Goal: Transaction & Acquisition: Purchase product/service

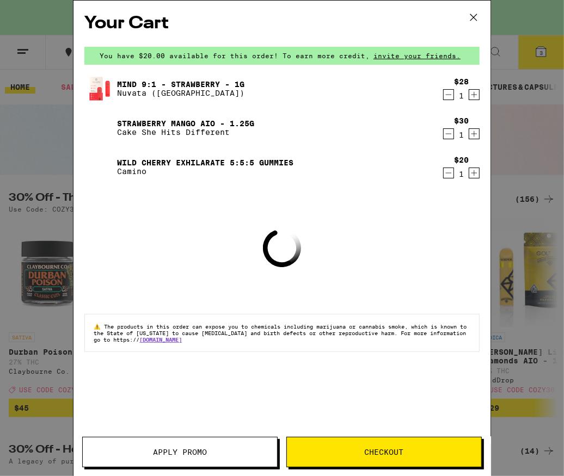
click at [447, 96] on icon "Decrement" at bounding box center [449, 94] width 10 height 13
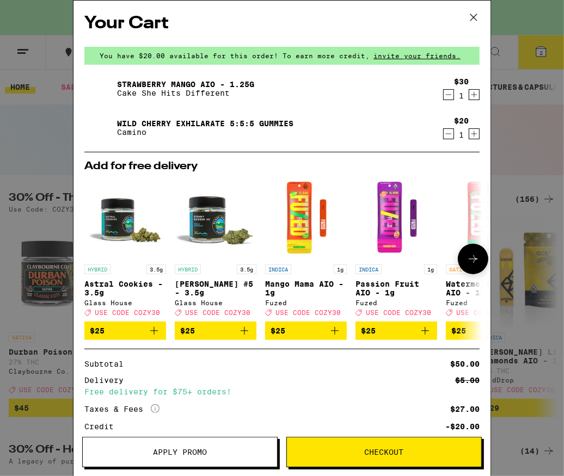
click at [467, 264] on icon at bounding box center [473, 259] width 13 height 13
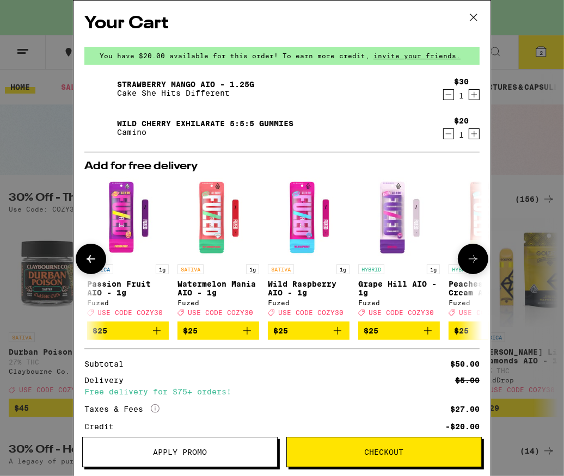
click at [467, 265] on icon at bounding box center [473, 259] width 13 height 13
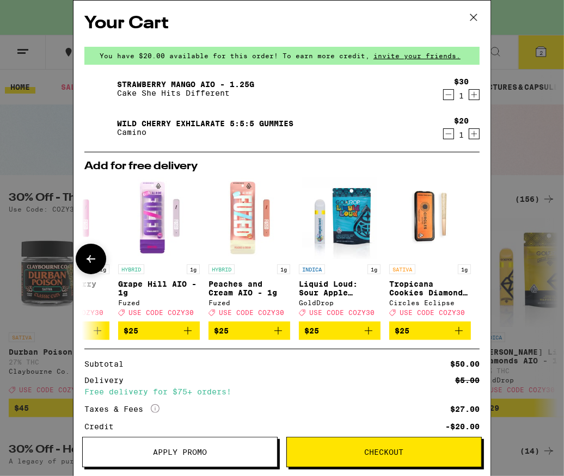
scroll to position [0, 516]
click at [461, 266] on div at bounding box center [473, 259] width 30 height 30
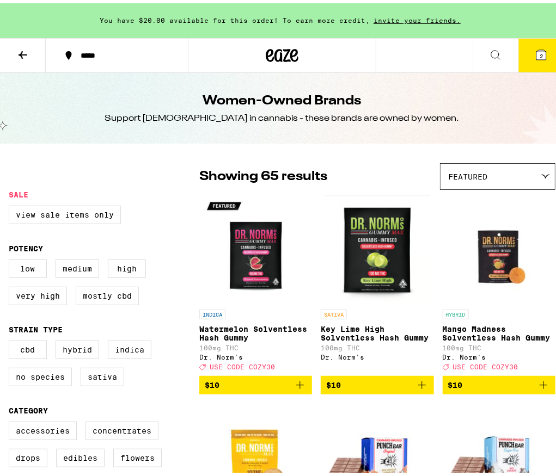
drag, startPoint x: 451, startPoint y: 357, endPoint x: 332, endPoint y: 85, distance: 296.7
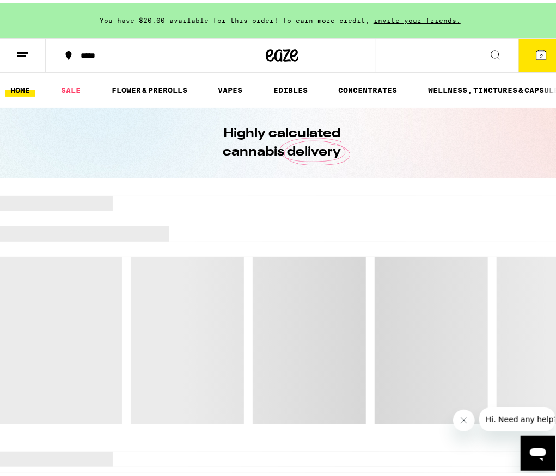
click at [21, 56] on icon at bounding box center [22, 51] width 13 height 13
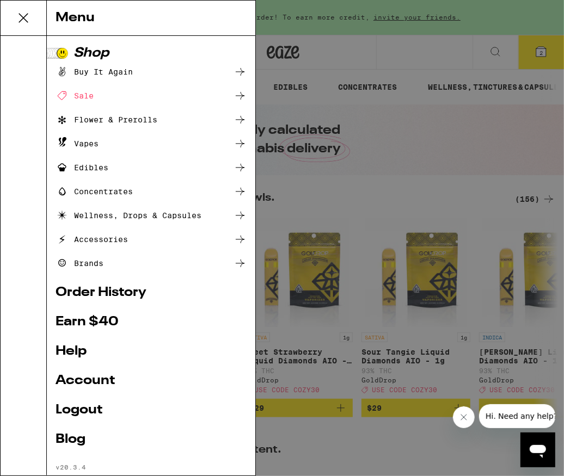
click at [89, 144] on div "Vapes" at bounding box center [77, 143] width 43 height 13
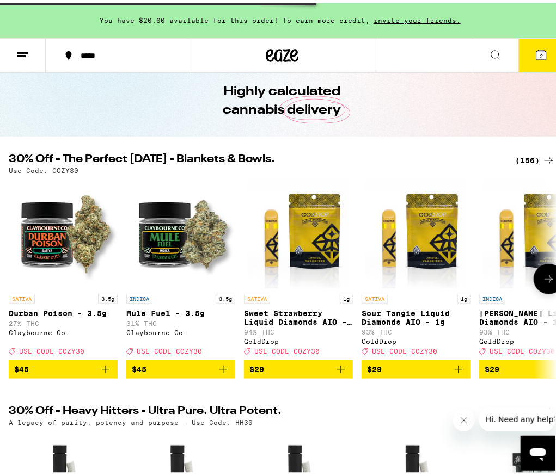
scroll to position [54, 0]
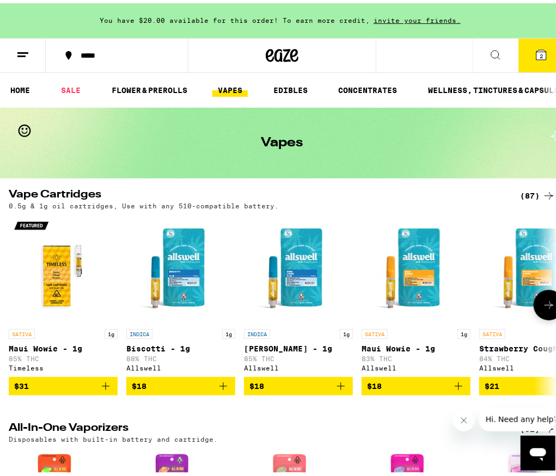
click at [544, 305] on icon at bounding box center [548, 302] width 9 height 8
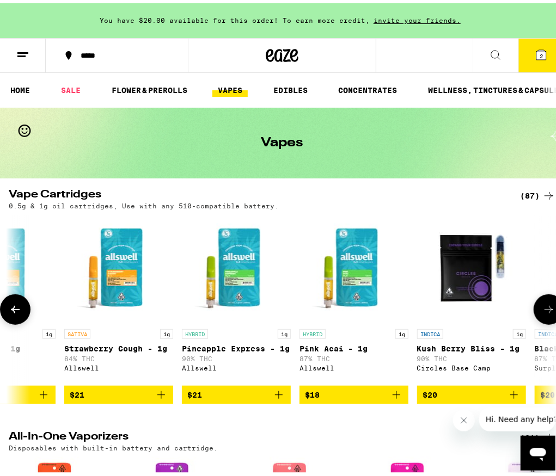
scroll to position [0, 420]
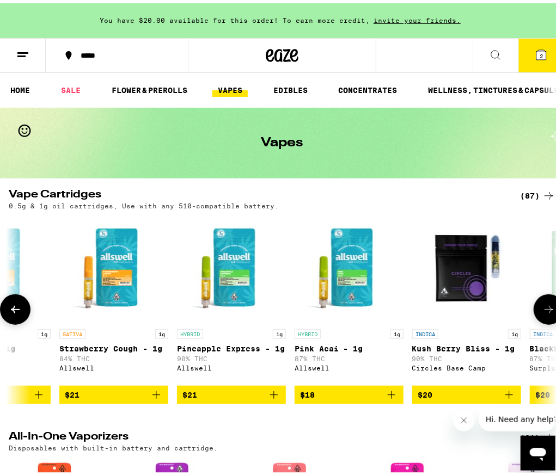
click at [543, 305] on icon at bounding box center [548, 306] width 13 height 13
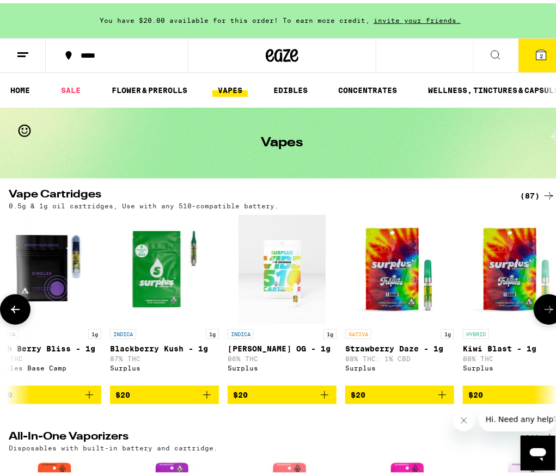
click at [543, 305] on icon at bounding box center [548, 306] width 13 height 13
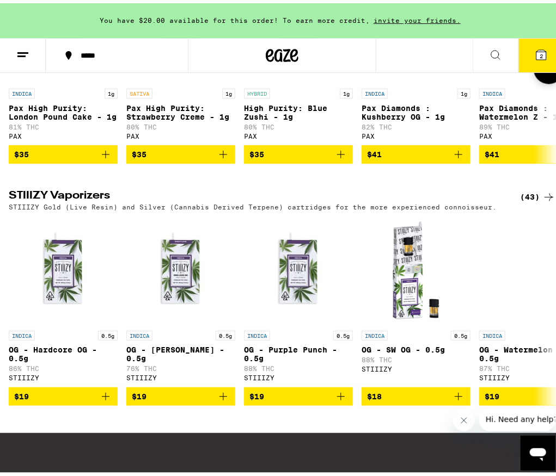
scroll to position [817, 0]
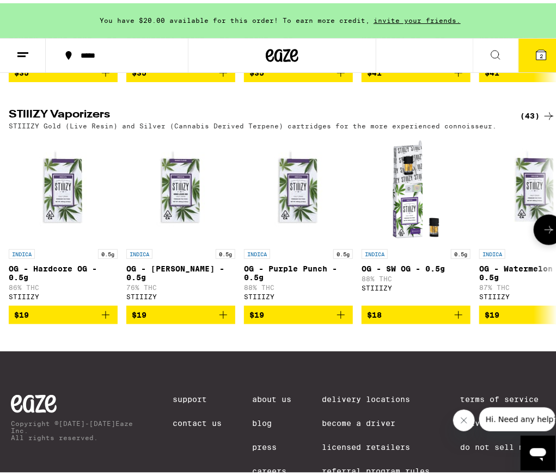
click at [542, 233] on icon at bounding box center [548, 226] width 13 height 13
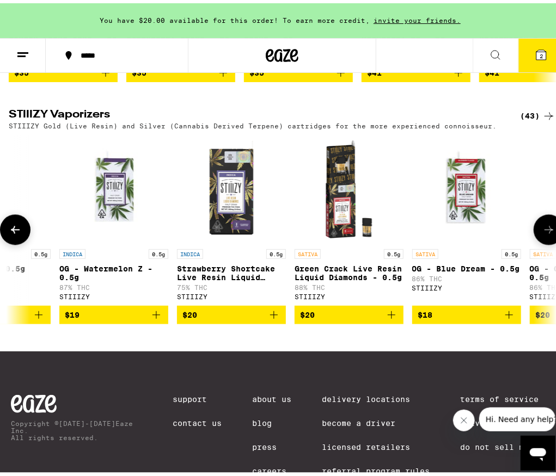
click at [542, 233] on icon at bounding box center [548, 226] width 13 height 13
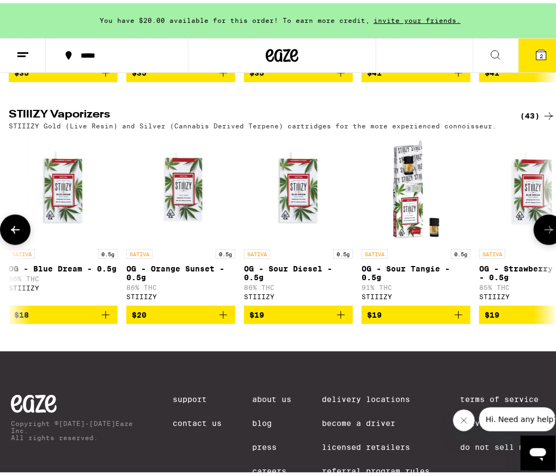
scroll to position [0, 840]
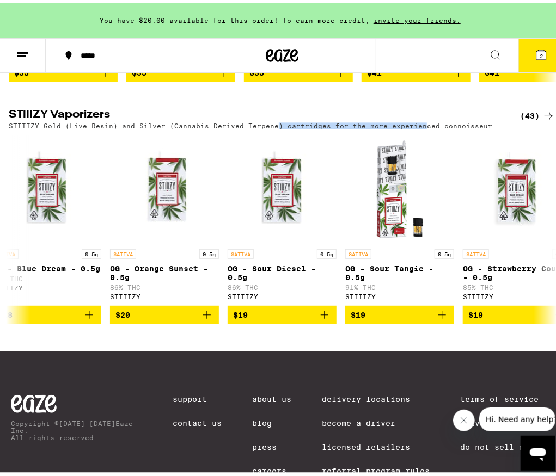
drag, startPoint x: 270, startPoint y: 150, endPoint x: 413, endPoint y: 146, distance: 143.2
click at [413, 126] on p "STIIIZY Gold (Live Resin) and Silver (Cannabis Derived Terpene) cartridges for …" at bounding box center [253, 122] width 488 height 7
click at [542, 233] on icon at bounding box center [548, 226] width 13 height 13
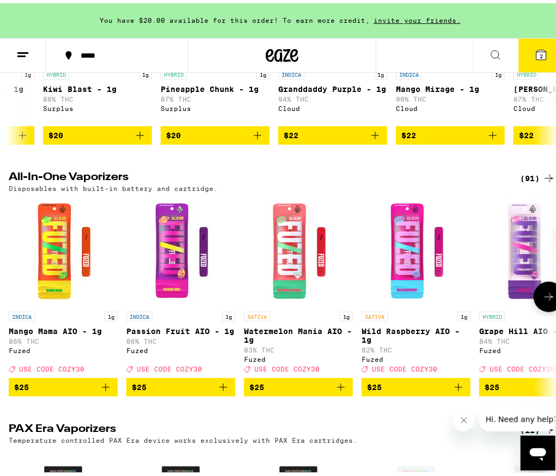
scroll to position [272, 0]
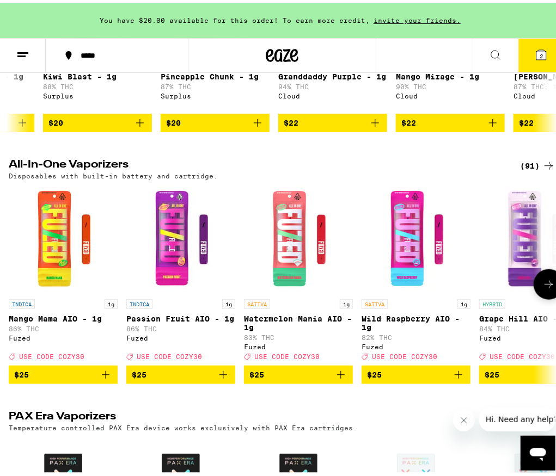
click at [542, 288] on icon at bounding box center [548, 281] width 13 height 13
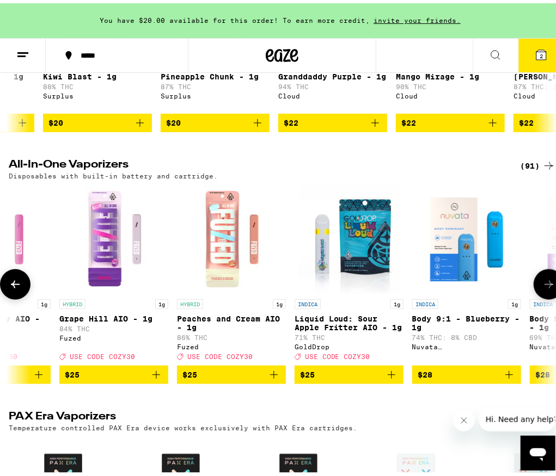
click at [542, 288] on icon at bounding box center [548, 281] width 13 height 13
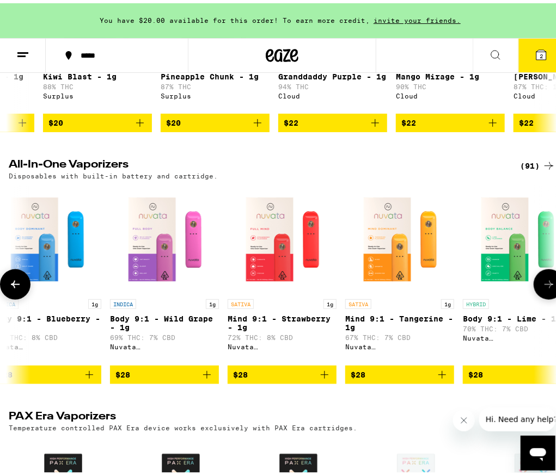
click at [542, 288] on icon at bounding box center [548, 281] width 13 height 13
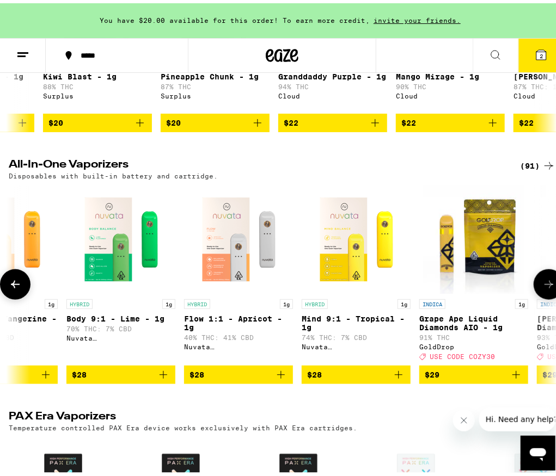
click at [542, 288] on icon at bounding box center [548, 281] width 13 height 13
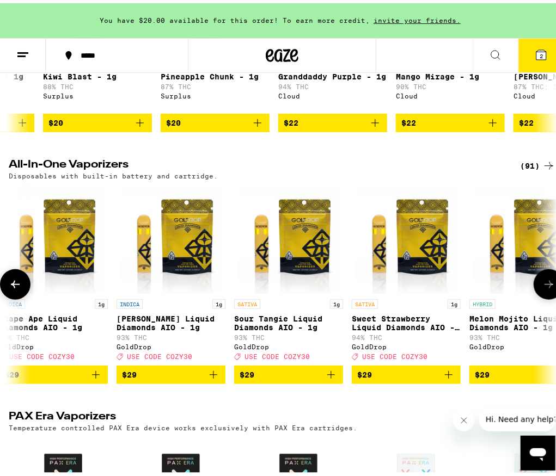
click at [542, 288] on icon at bounding box center [548, 281] width 13 height 13
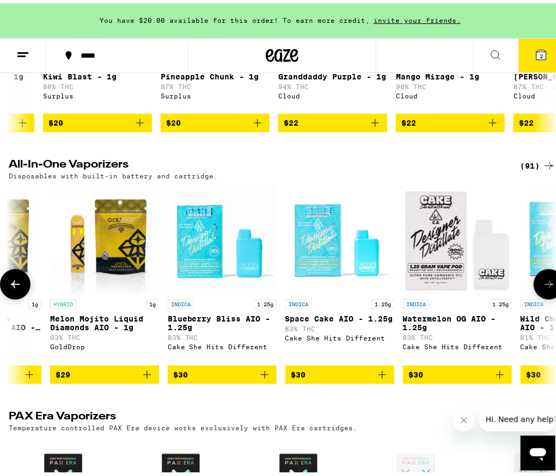
click at [542, 288] on icon at bounding box center [548, 281] width 13 height 13
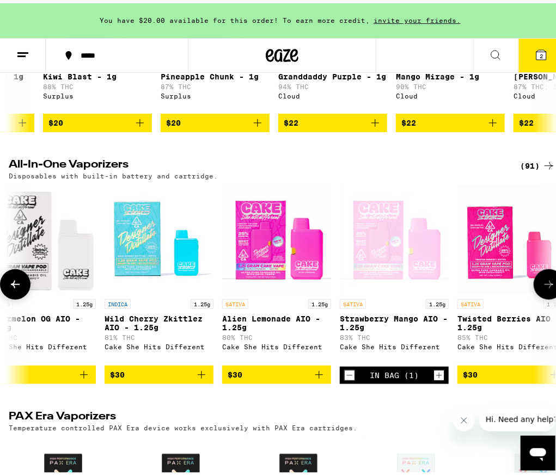
scroll to position [0, 2495]
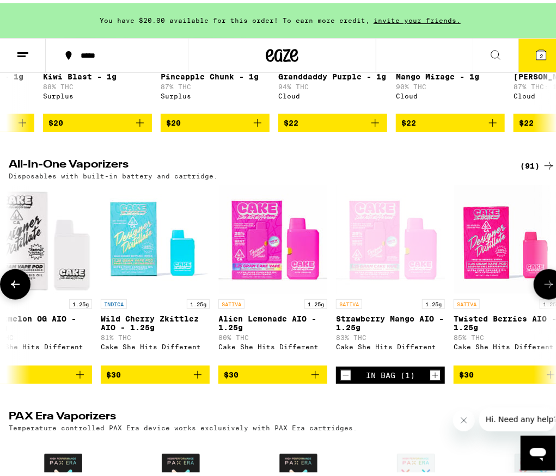
click at [19, 284] on button at bounding box center [15, 281] width 30 height 30
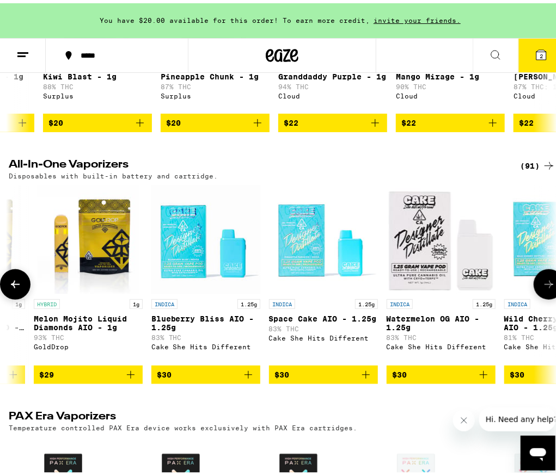
click at [18, 286] on button at bounding box center [15, 281] width 30 height 30
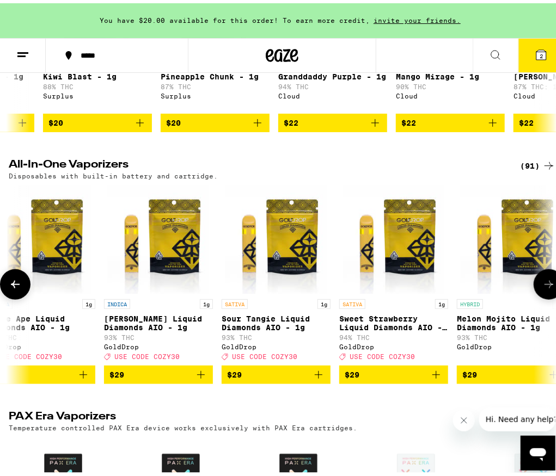
click at [17, 286] on button at bounding box center [15, 281] width 30 height 30
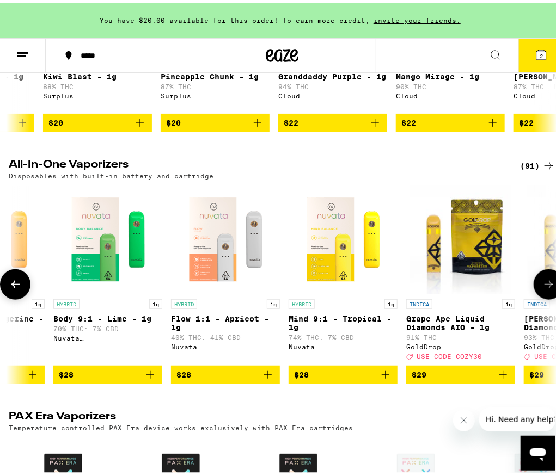
scroll to position [0, 1249]
click at [17, 286] on button at bounding box center [15, 281] width 30 height 30
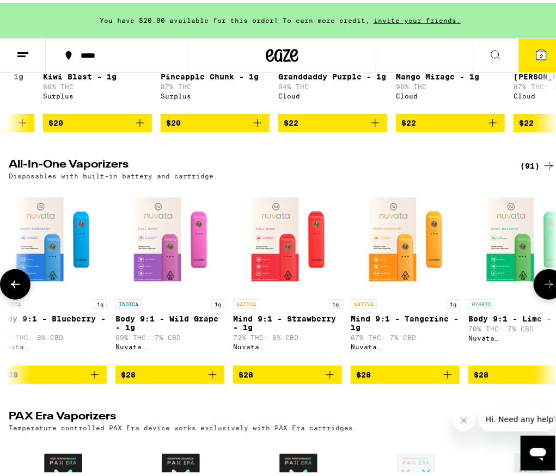
scroll to position [0, 829]
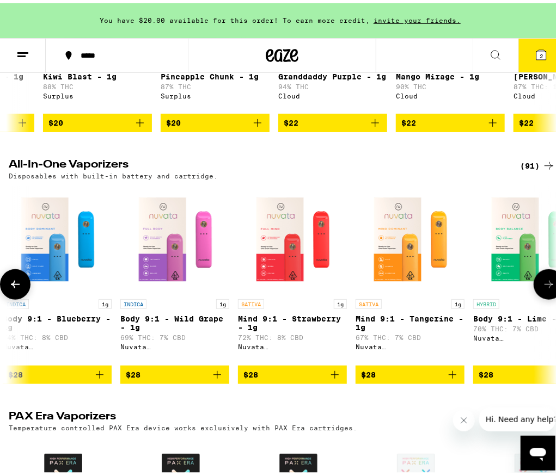
click at [542, 288] on icon at bounding box center [548, 281] width 13 height 13
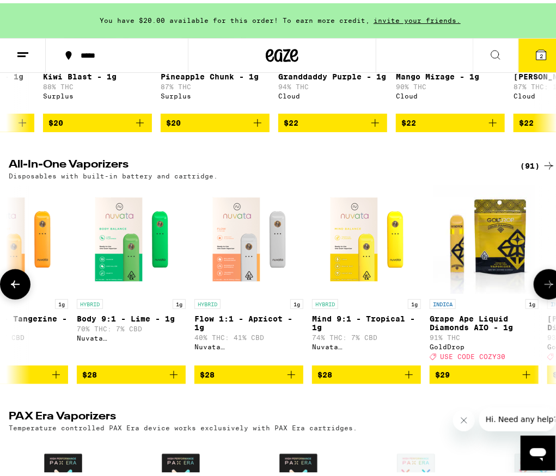
scroll to position [0, 1249]
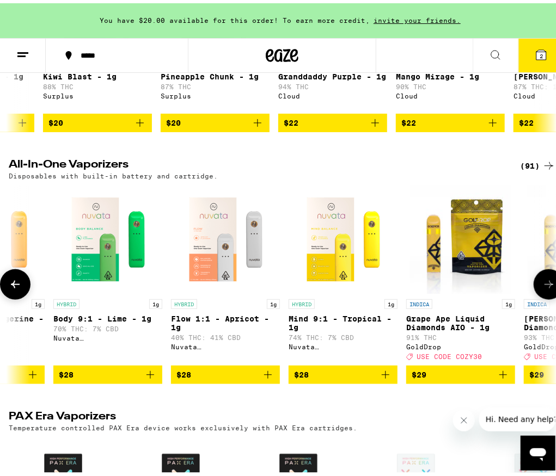
click at [542, 288] on icon at bounding box center [548, 281] width 13 height 13
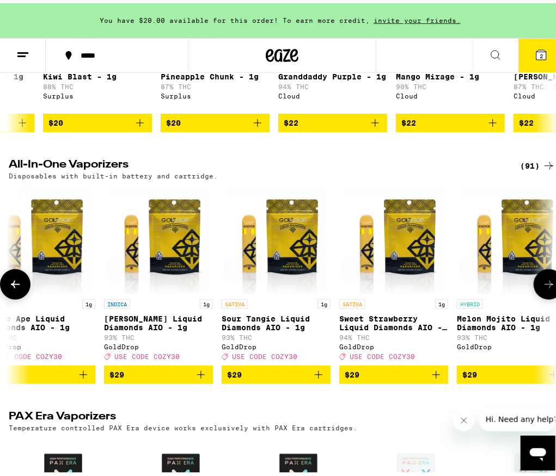
click at [19, 288] on icon at bounding box center [15, 281] width 13 height 13
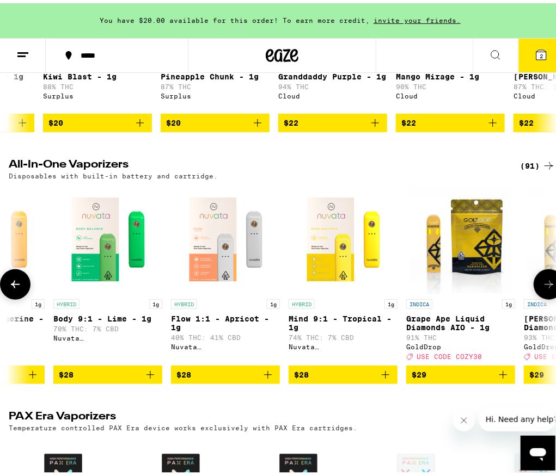
click at [24, 295] on button at bounding box center [15, 281] width 30 height 30
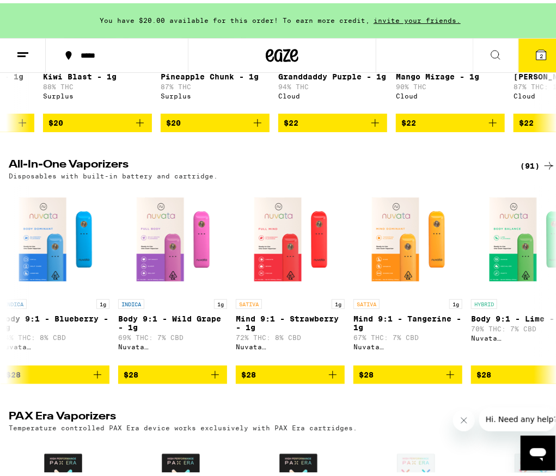
scroll to position [0, 829]
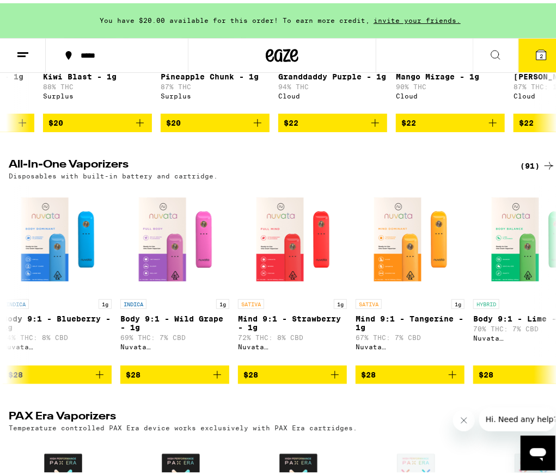
drag, startPoint x: 544, startPoint y: 297, endPoint x: 442, endPoint y: 420, distance: 159.7
click at [542, 288] on icon at bounding box center [548, 281] width 13 height 13
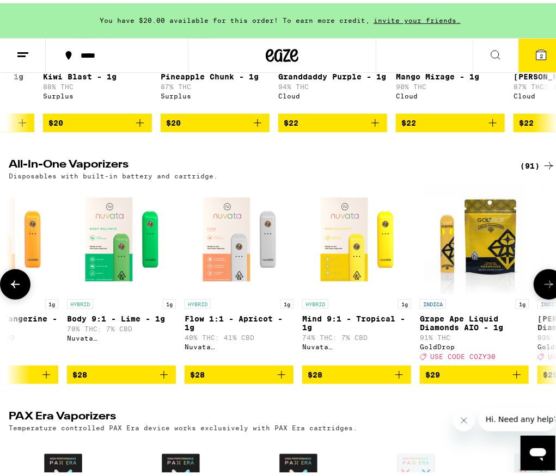
click at [534, 297] on button at bounding box center [549, 281] width 30 height 30
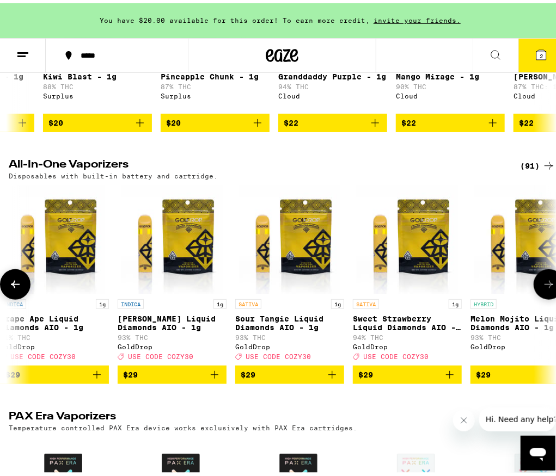
click at [534, 297] on button at bounding box center [549, 281] width 30 height 30
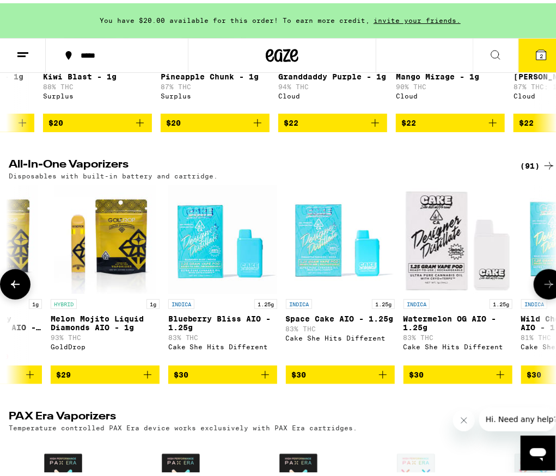
click at [534, 297] on button at bounding box center [549, 281] width 30 height 30
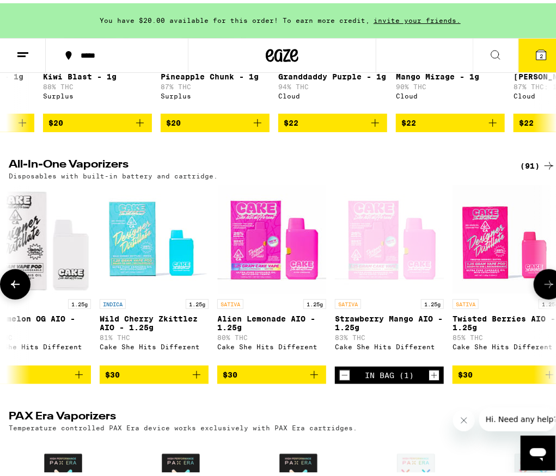
click at [534, 297] on button at bounding box center [549, 281] width 30 height 30
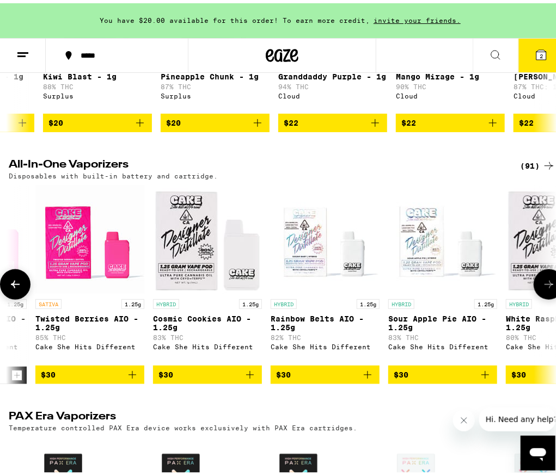
click at [534, 297] on button at bounding box center [549, 281] width 30 height 30
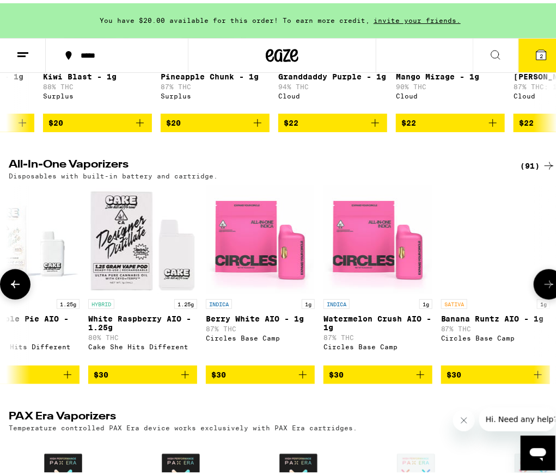
click at [534, 297] on button at bounding box center [549, 281] width 30 height 30
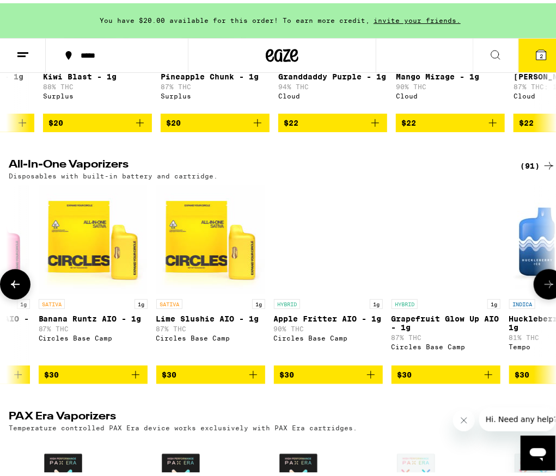
click at [534, 297] on button at bounding box center [549, 281] width 30 height 30
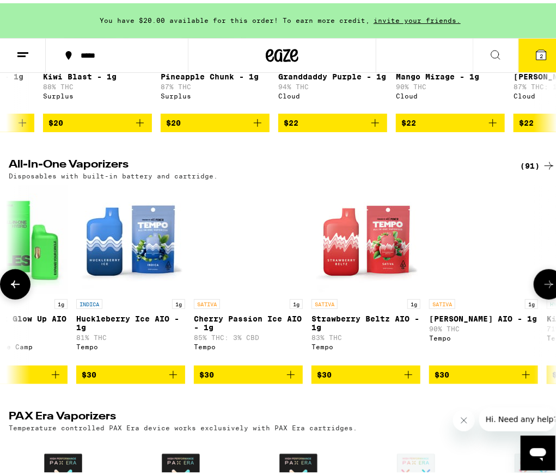
click at [534, 297] on button at bounding box center [549, 281] width 30 height 30
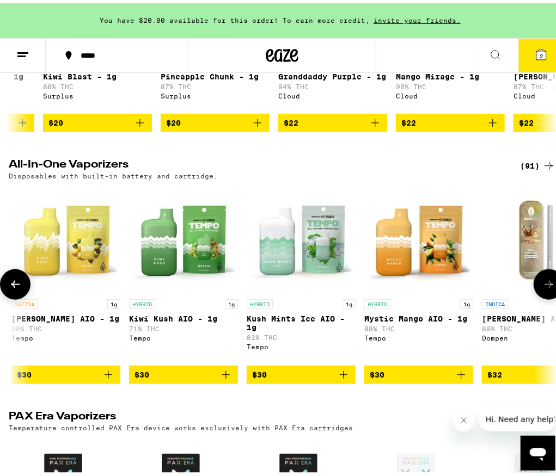
click at [534, 297] on button at bounding box center [549, 281] width 30 height 30
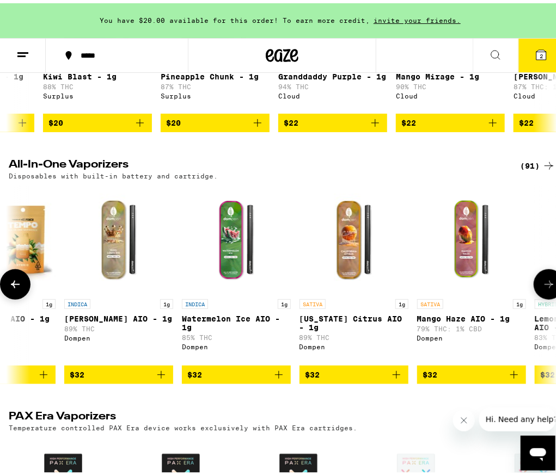
scroll to position [0, 5004]
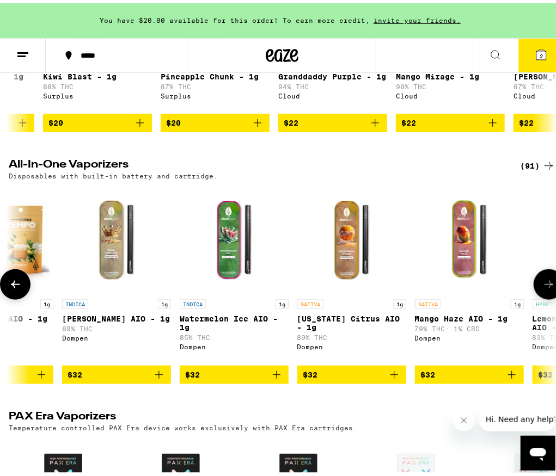
click at [534, 297] on button at bounding box center [549, 281] width 30 height 30
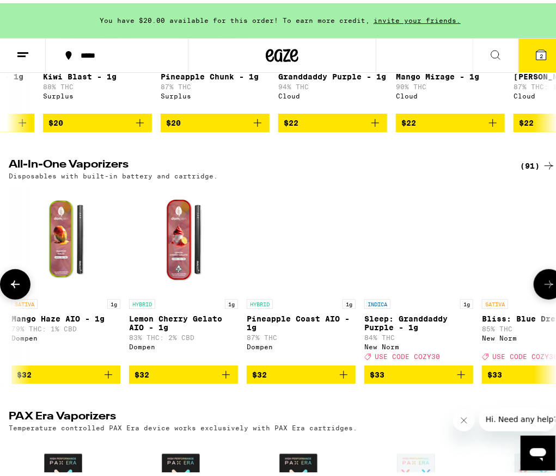
scroll to position [0, 5424]
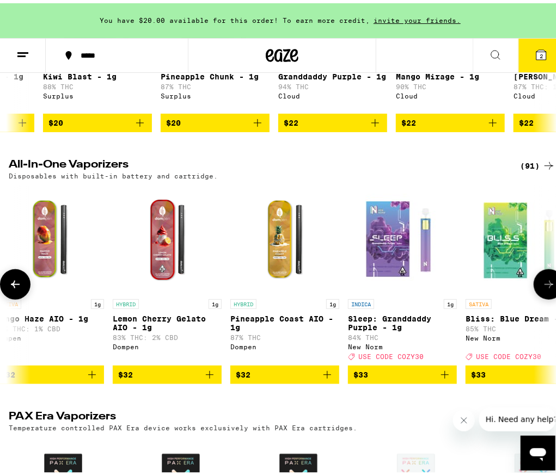
click at [534, 297] on button at bounding box center [549, 281] width 30 height 30
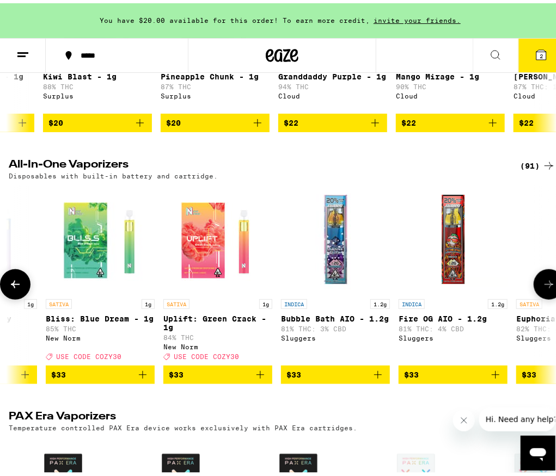
click at [534, 297] on button at bounding box center [549, 281] width 30 height 30
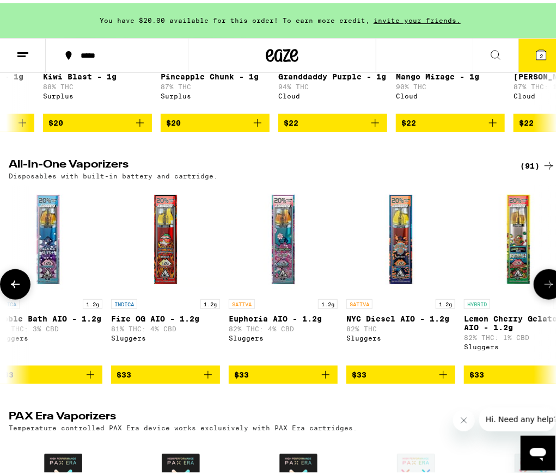
click at [534, 297] on button at bounding box center [549, 281] width 30 height 30
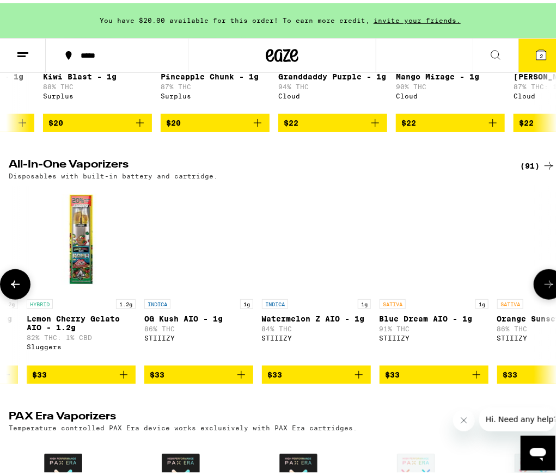
click at [534, 297] on button at bounding box center [549, 281] width 30 height 30
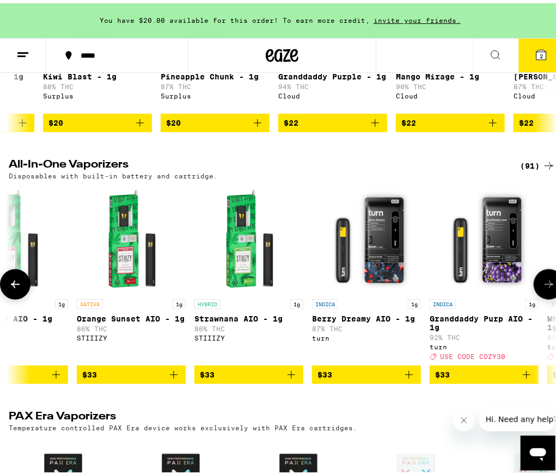
click at [534, 297] on button at bounding box center [549, 281] width 30 height 30
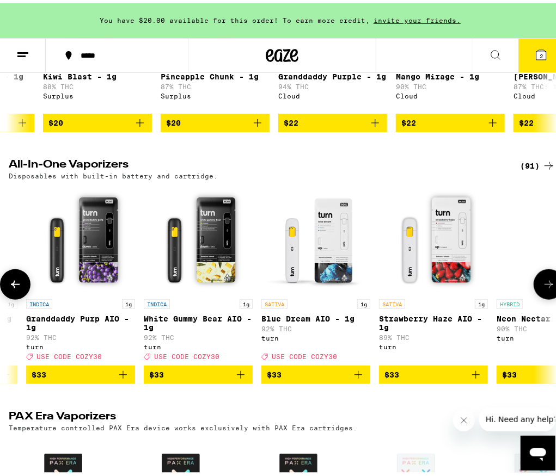
scroll to position [0, 7408]
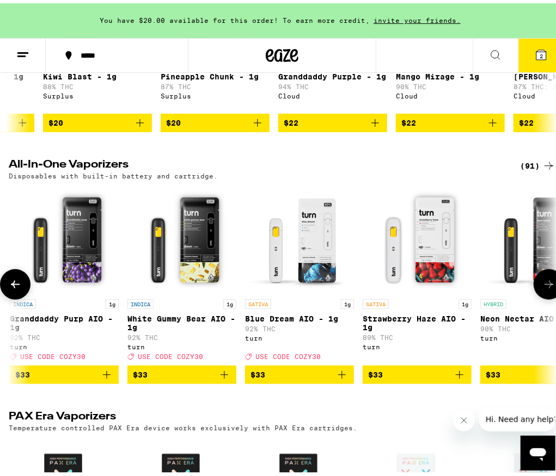
click at [534, 297] on button at bounding box center [549, 281] width 30 height 30
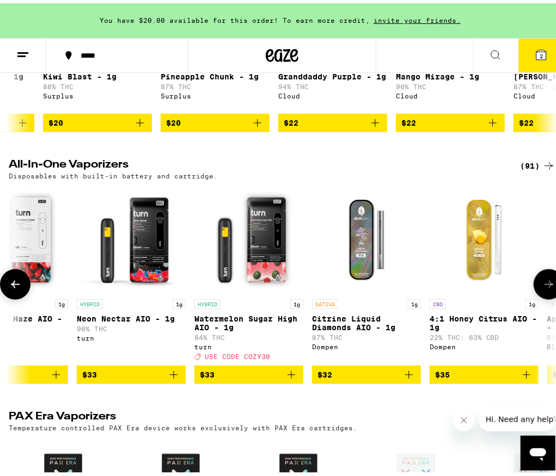
scroll to position [0, 7828]
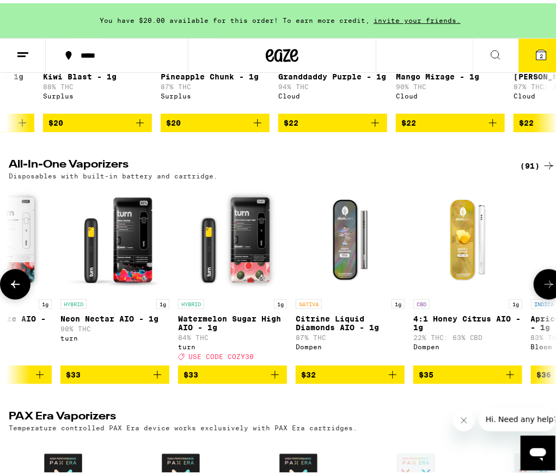
click at [534, 297] on button at bounding box center [549, 281] width 30 height 30
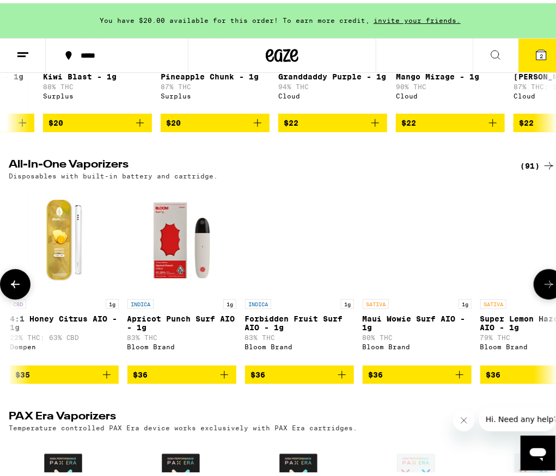
scroll to position [0, 8248]
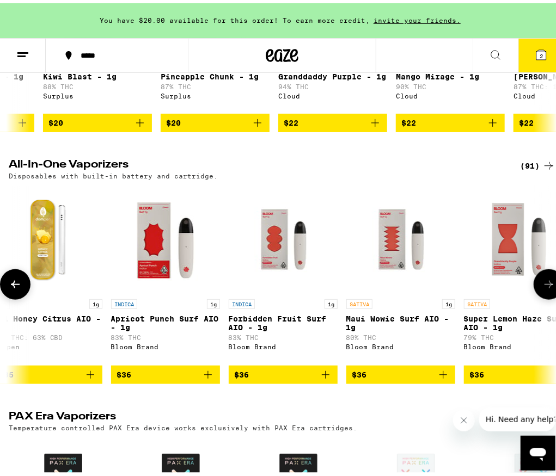
click at [534, 297] on button at bounding box center [549, 281] width 30 height 30
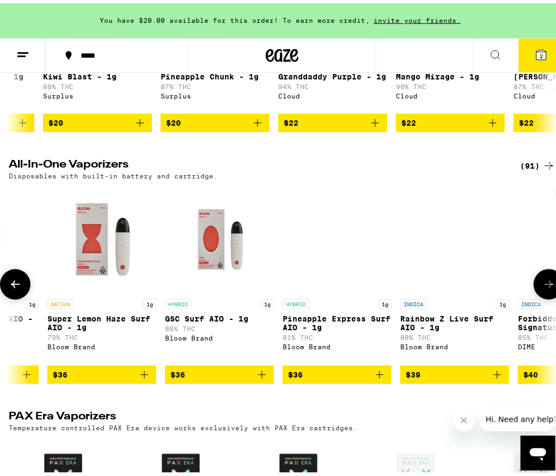
scroll to position [0, 8668]
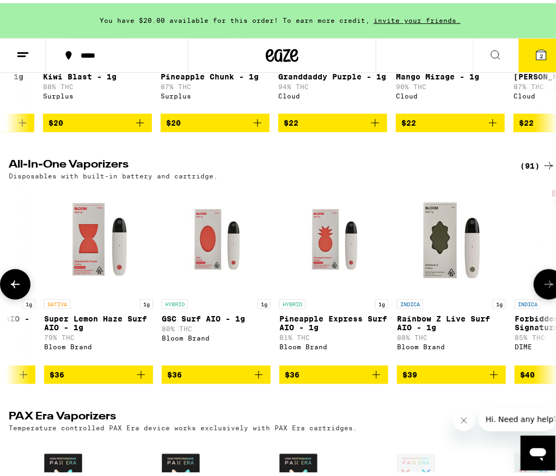
click at [536, 297] on button at bounding box center [549, 281] width 30 height 30
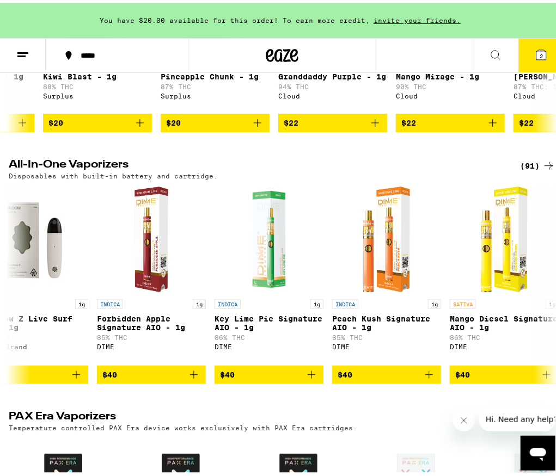
scroll to position [0, 9088]
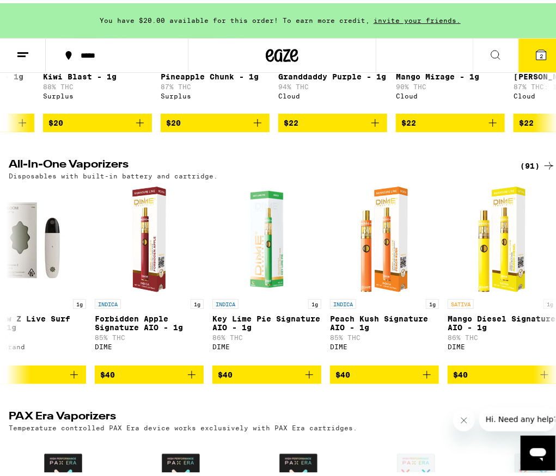
click at [525, 164] on div "(91)" at bounding box center [537, 162] width 35 height 13
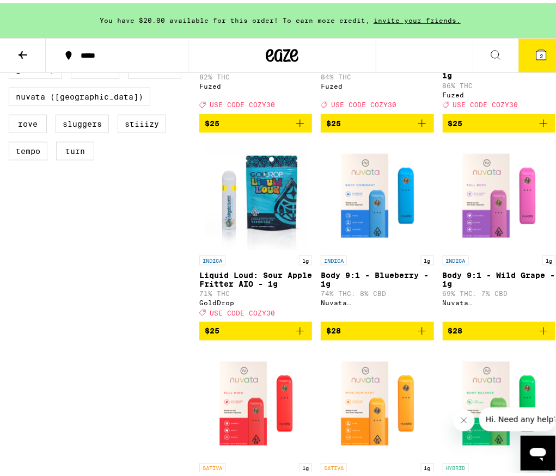
scroll to position [272, 0]
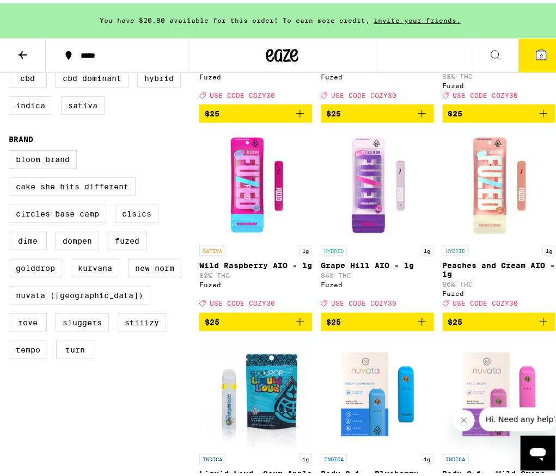
click at [483, 200] on img "Open page for Peaches and Cream AIO - 1g from Fuzed" at bounding box center [498, 182] width 109 height 109
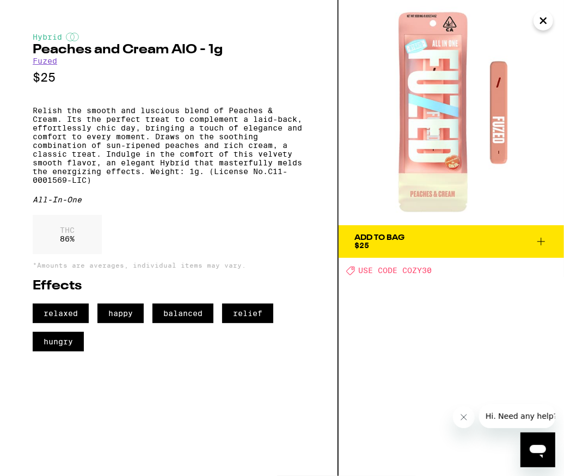
click at [536, 20] on button "Close" at bounding box center [544, 21] width 20 height 20
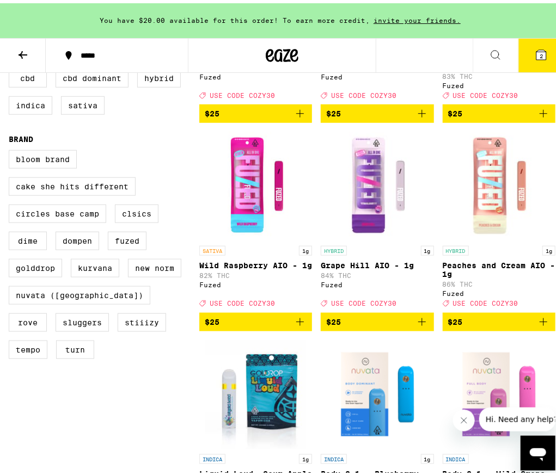
click at [381, 192] on img "Open page for Grape Hill AIO - 1g from Fuzed" at bounding box center [377, 182] width 109 height 109
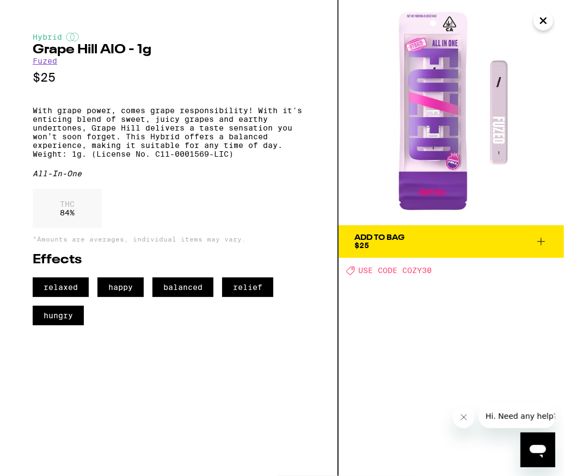
click at [540, 24] on icon "Close" at bounding box center [543, 21] width 13 height 16
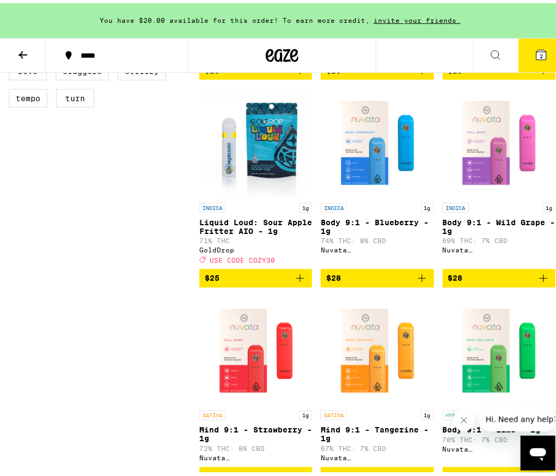
scroll to position [599, 0]
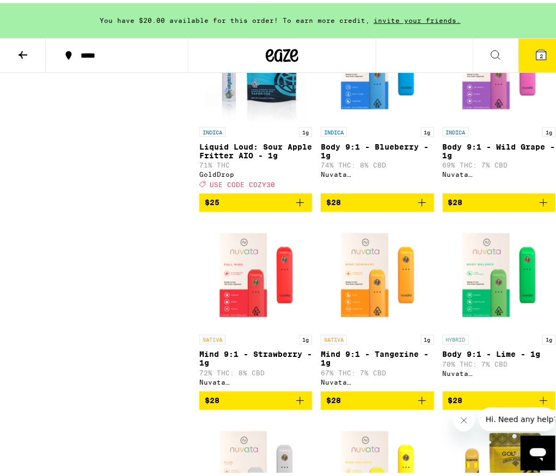
click at [252, 305] on img "Open page for Mind 9:1 - Strawberry - 1g from Nuvata (CA)" at bounding box center [255, 272] width 109 height 109
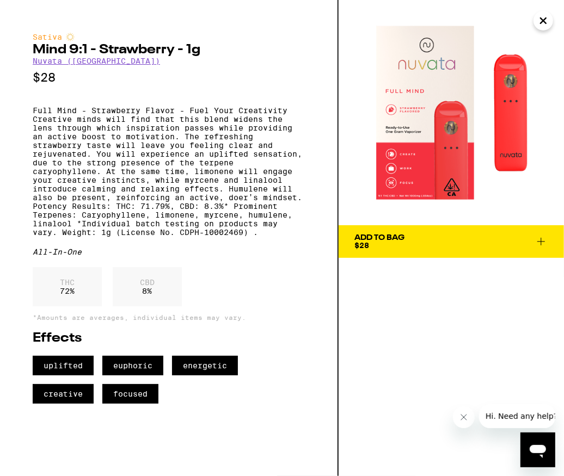
click at [539, 20] on icon "Close" at bounding box center [543, 21] width 13 height 16
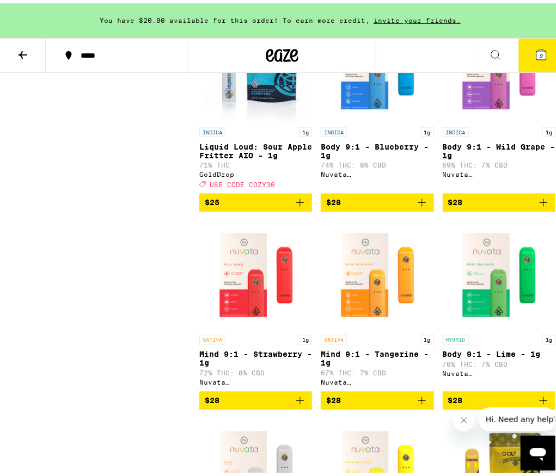
click at [336, 277] on img "Open page for Mind 9:1 - Tangerine - 1g from Nuvata (CA)" at bounding box center [377, 272] width 109 height 109
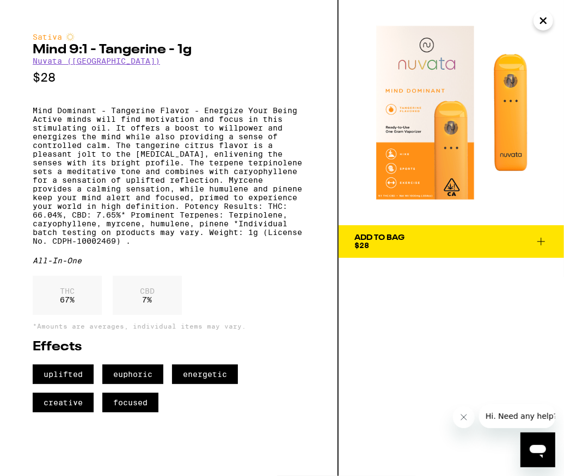
click at [547, 25] on icon "Close" at bounding box center [543, 21] width 13 height 16
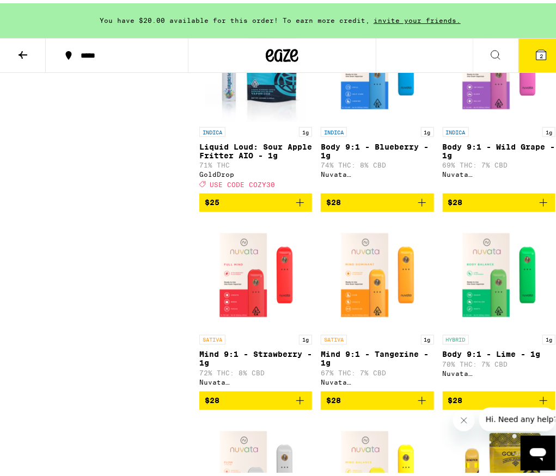
click at [278, 405] on span "$28" at bounding box center [256, 397] width 102 height 13
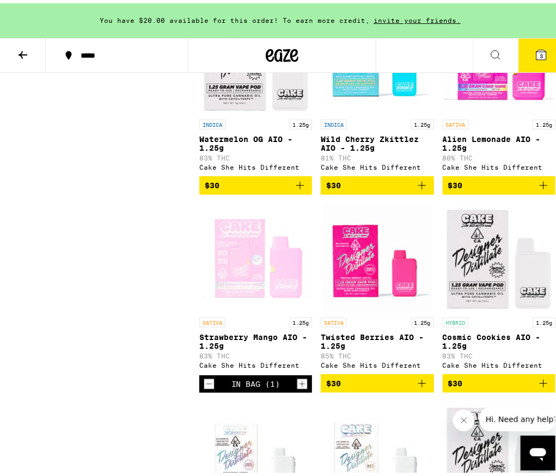
scroll to position [1633, 0]
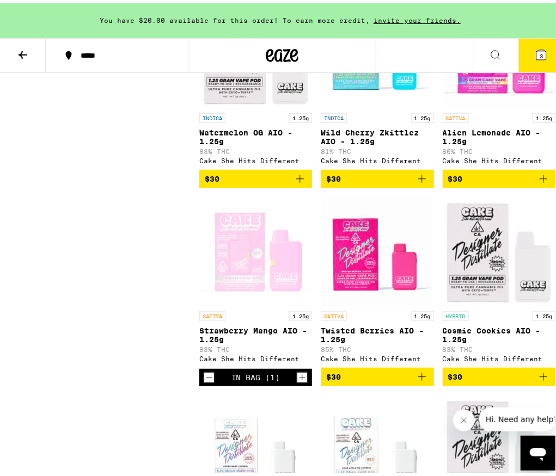
click at [498, 105] on img "Open page for Alien Lemonade AIO - 1.25g from Cake She Hits Different" at bounding box center [498, 50] width 109 height 109
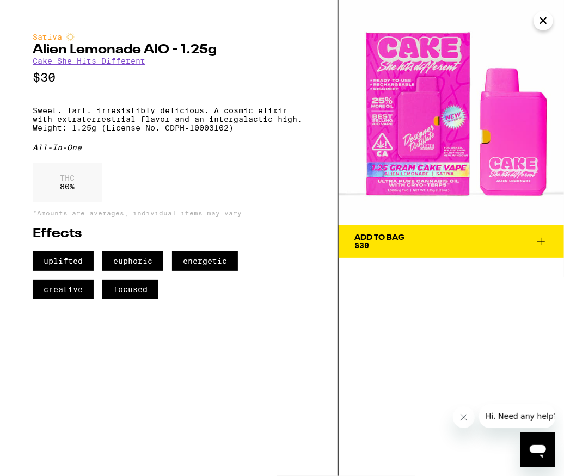
click at [438, 247] on span "Add To Bag $30" at bounding box center [451, 241] width 193 height 15
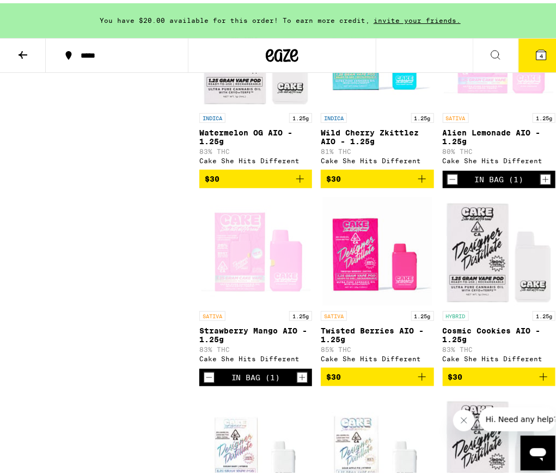
click at [370, 105] on img "Open page for Wild Cherry Zkittlez AIO - 1.25g from Cake She Hits Different" at bounding box center [377, 50] width 109 height 109
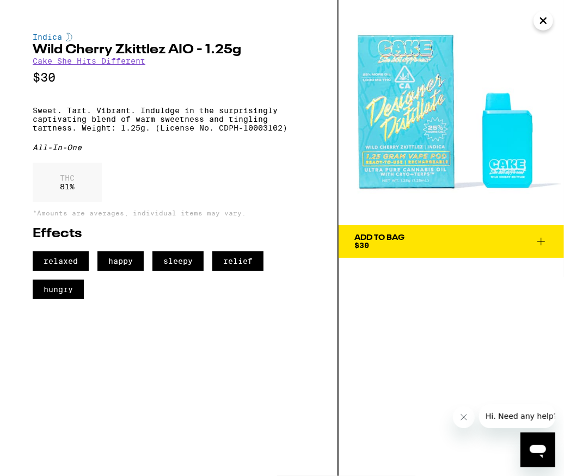
click at [535, 25] on button "Close" at bounding box center [544, 21] width 20 height 20
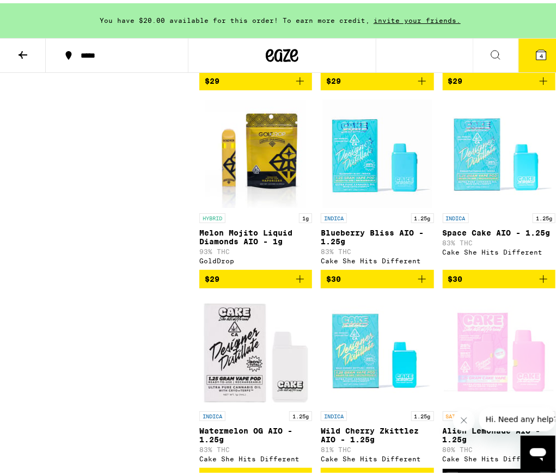
scroll to position [1307, 0]
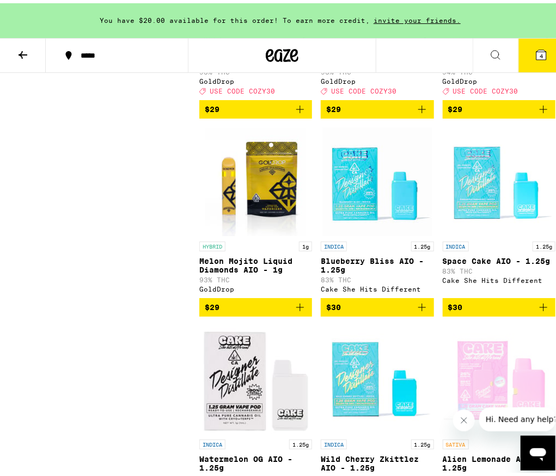
click at [476, 189] on img "Open page for Space Cake AIO - 1.25g from Cake She Hits Different" at bounding box center [498, 178] width 109 height 109
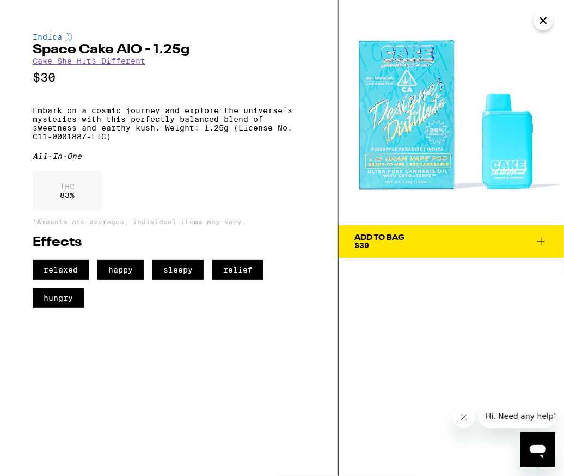
click at [539, 21] on icon "Close" at bounding box center [543, 21] width 13 height 16
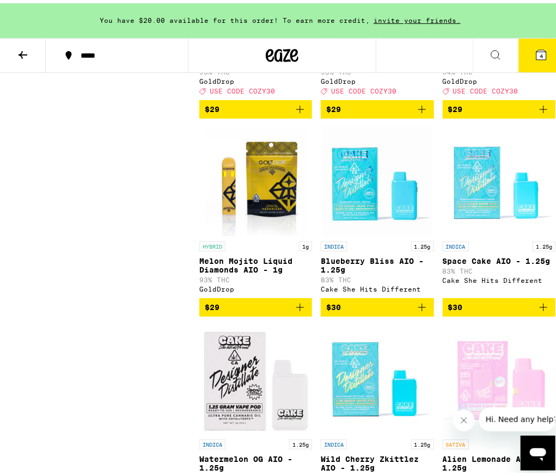
click at [377, 231] on img "Open page for Blueberry Bliss AIO - 1.25g from Cake She Hits Different" at bounding box center [377, 178] width 109 height 109
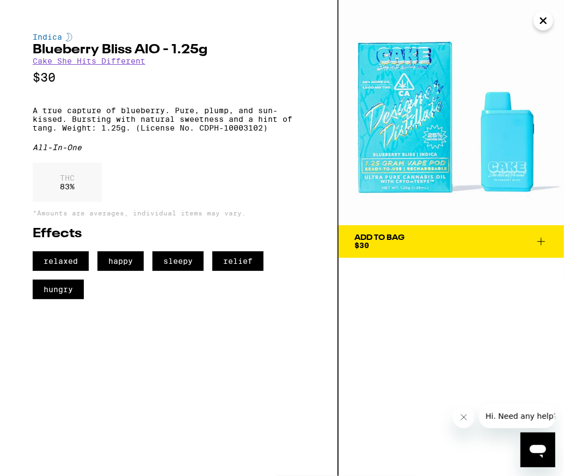
click at [546, 20] on icon "Close" at bounding box center [543, 21] width 13 height 16
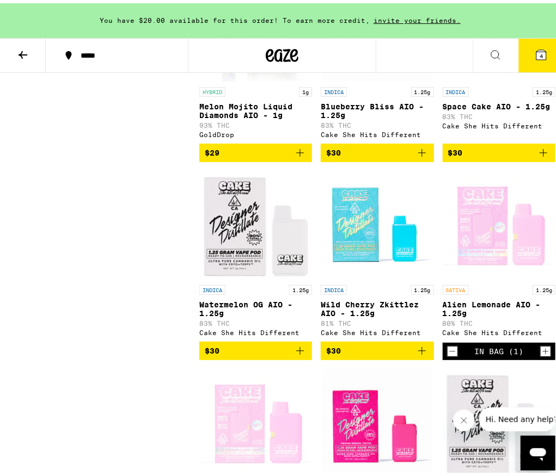
scroll to position [1470, 0]
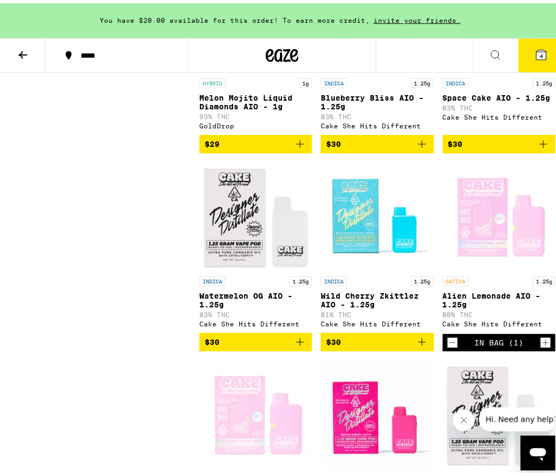
click at [272, 268] on img "Open page for Watermelon OG AIO - 1.25g from Cake She Hits Different" at bounding box center [255, 213] width 109 height 109
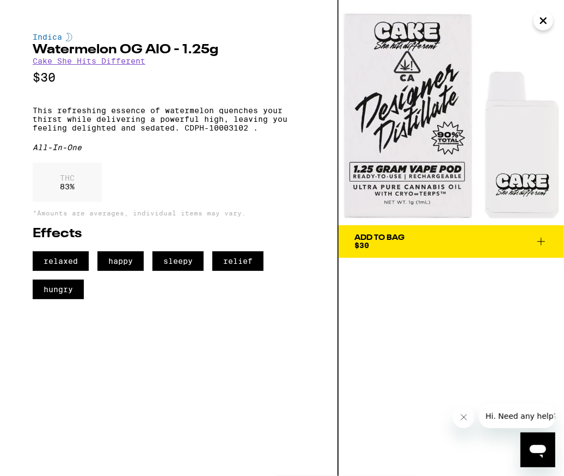
click at [542, 23] on icon "Close" at bounding box center [543, 21] width 13 height 16
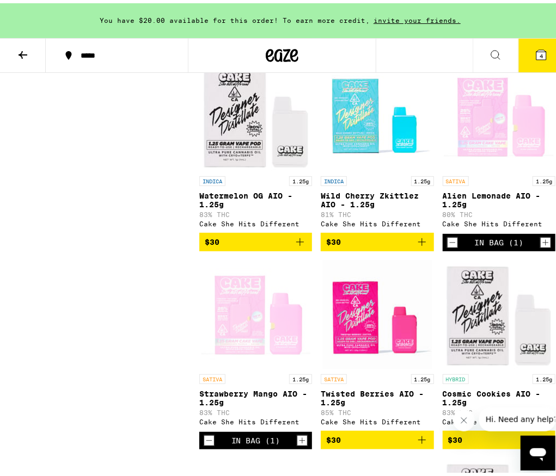
scroll to position [1578, 0]
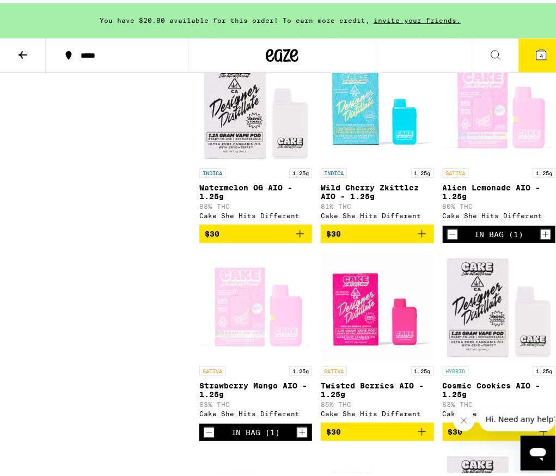
click at [402, 160] on img "Open page for Wild Cherry Zkittlez AIO - 1.25g from Cake She Hits Different" at bounding box center [377, 105] width 109 height 109
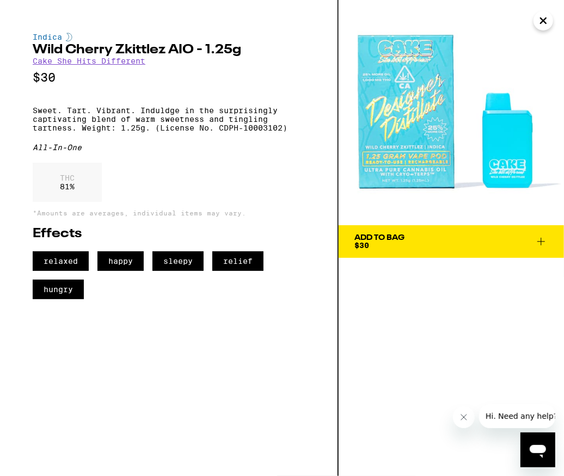
click at [534, 27] on img at bounding box center [451, 112] width 225 height 225
click at [548, 22] on icon "Close" at bounding box center [543, 21] width 13 height 16
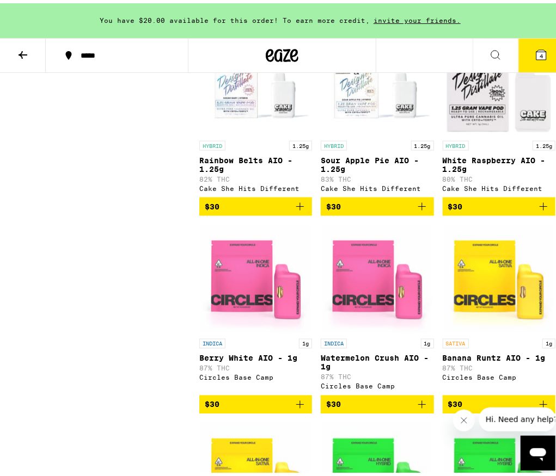
scroll to position [2124, 0]
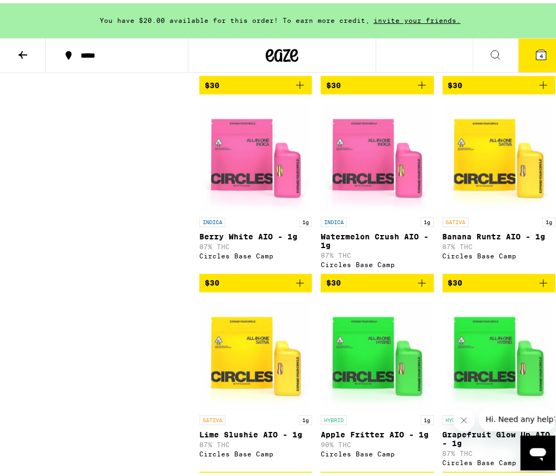
click at [243, 209] on img "Open page for Berry White AIO - 1g from Circles Base Camp" at bounding box center [255, 154] width 109 height 109
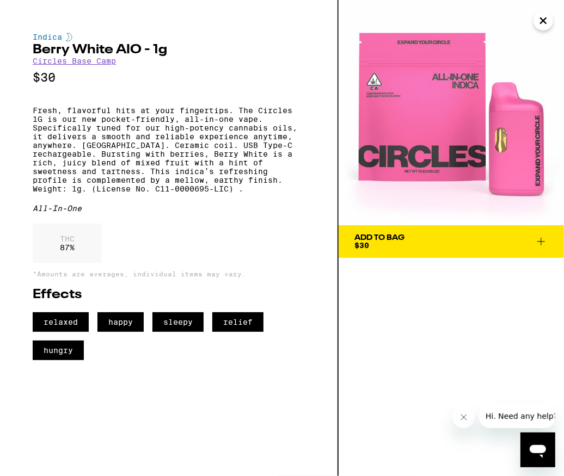
click at [530, 24] on img at bounding box center [451, 112] width 225 height 225
click at [547, 30] on img at bounding box center [451, 112] width 225 height 225
click at [550, 19] on button "Close" at bounding box center [544, 21] width 20 height 20
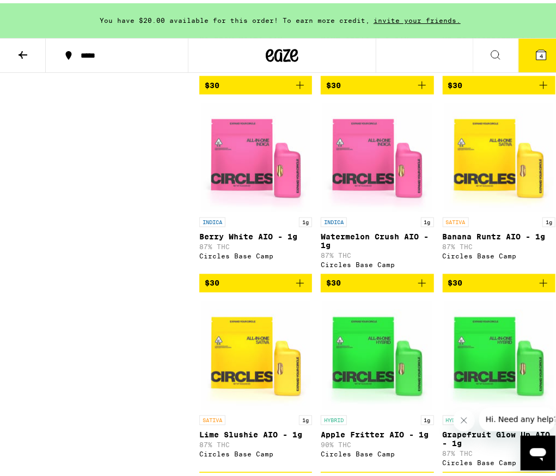
click at [363, 209] on img "Open page for Watermelon Crush AIO - 1g from Circles Base Camp" at bounding box center [377, 154] width 109 height 109
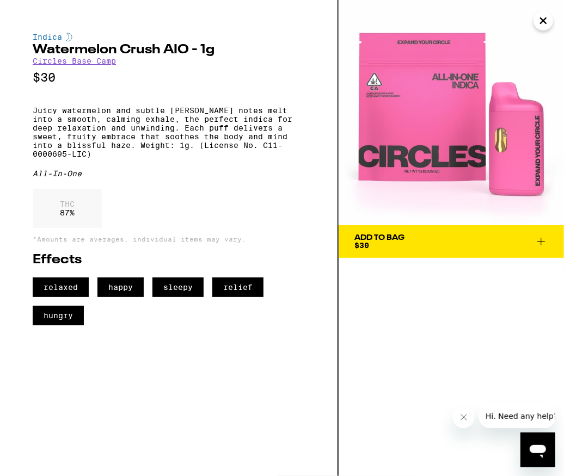
click at [549, 22] on icon "Close" at bounding box center [543, 21] width 13 height 16
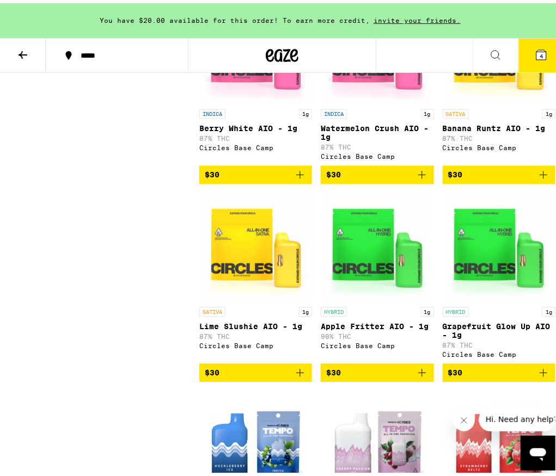
scroll to position [2341, 0]
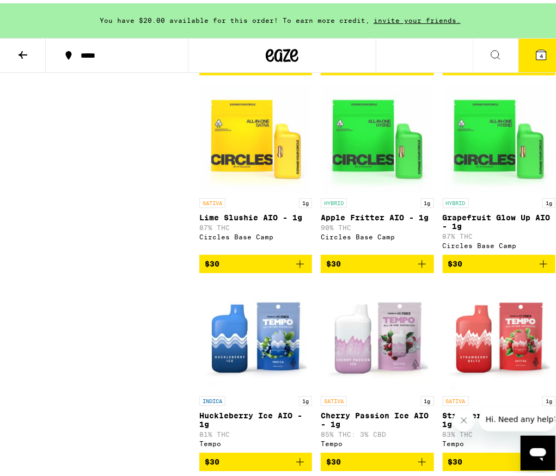
click at [399, 184] on img "Open page for Apple Fritter AIO - 1g from Circles Base Camp" at bounding box center [377, 135] width 109 height 109
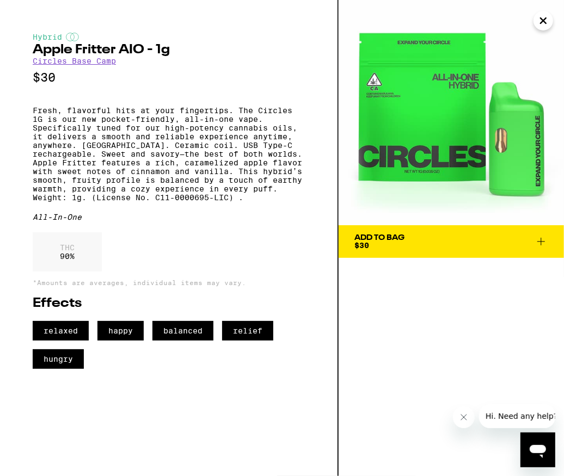
click at [543, 20] on icon "Close" at bounding box center [543, 20] width 5 height 5
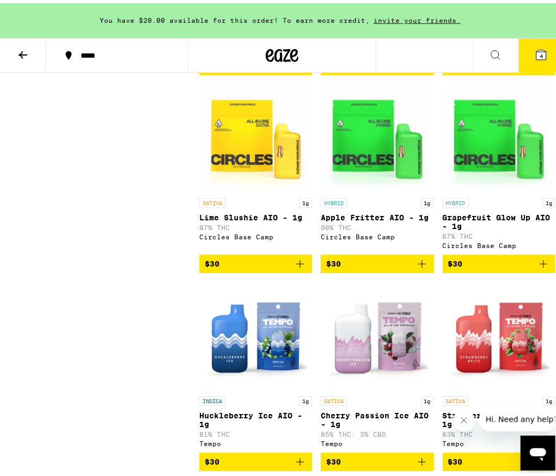
click at [482, 189] on img "Open page for Grapefruit Glow Up AIO - 1g from Circles Base Camp" at bounding box center [498, 135] width 109 height 109
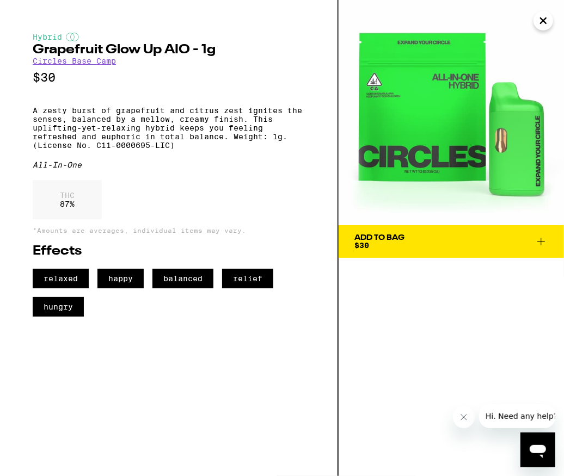
click at [545, 25] on icon "Close" at bounding box center [543, 21] width 13 height 16
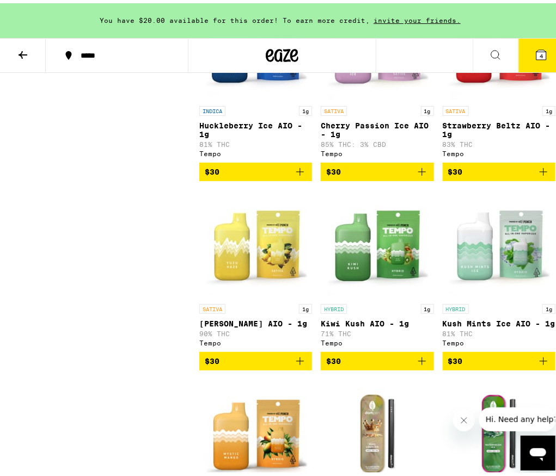
scroll to position [2614, 0]
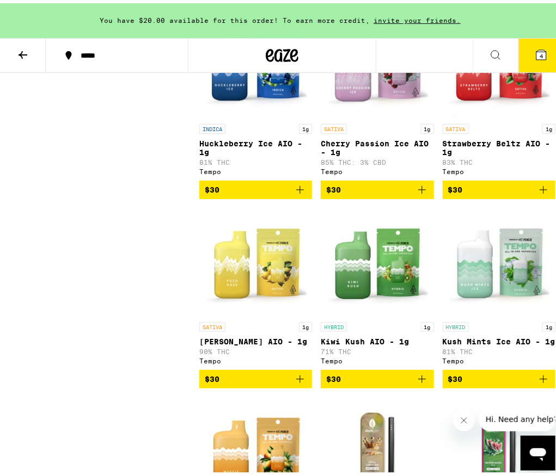
click at [249, 115] on img "Open page for Huckleberry Ice AIO - 1g from Tempo" at bounding box center [255, 61] width 109 height 109
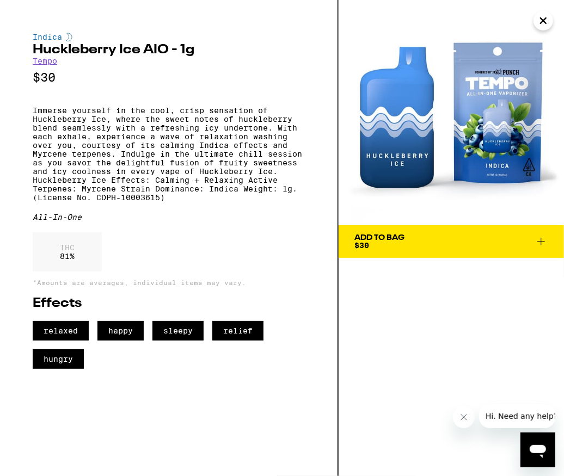
click at [544, 23] on icon "Close" at bounding box center [543, 21] width 13 height 16
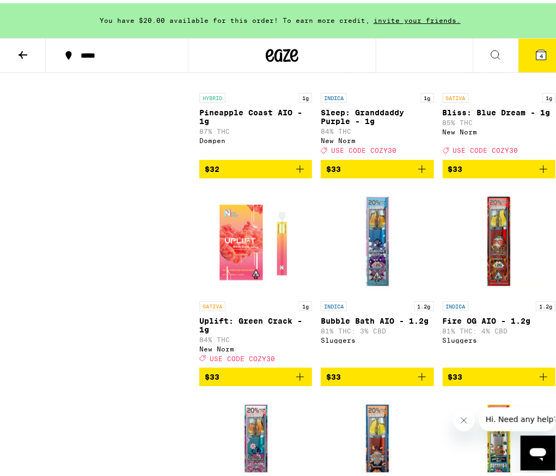
scroll to position [3430, 0]
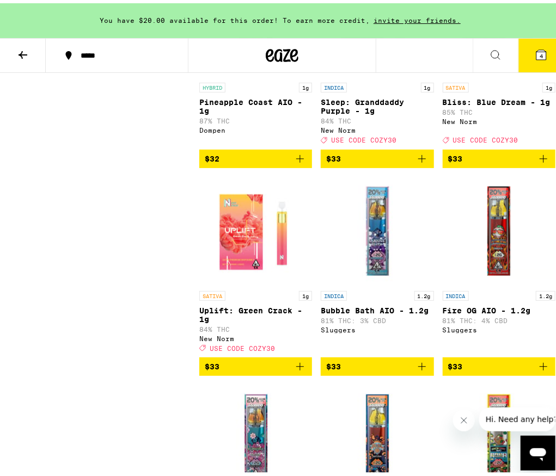
click at [364, 74] on img "Open page for Sleep: Granddaddy Purple - 1g from New Norm" at bounding box center [377, 19] width 109 height 109
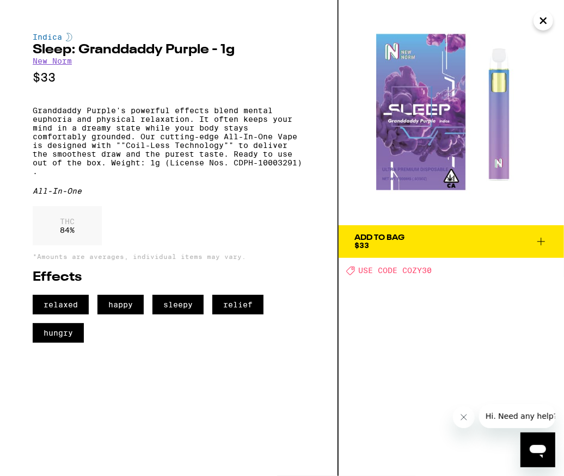
click at [548, 20] on icon "Close" at bounding box center [543, 21] width 13 height 16
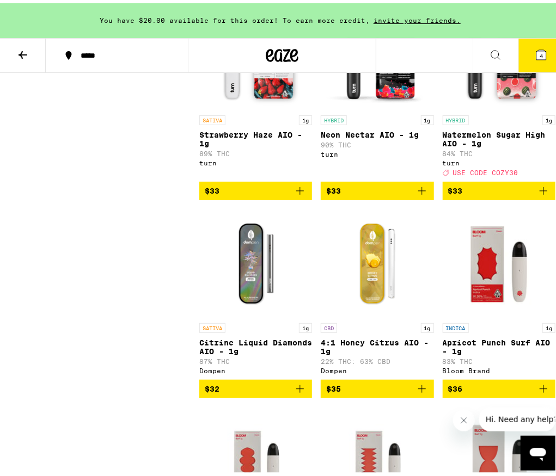
scroll to position [4683, 0]
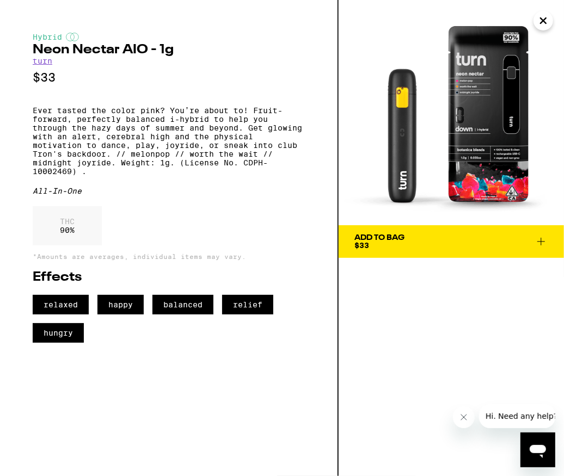
click at [544, 17] on icon "Close" at bounding box center [543, 21] width 13 height 16
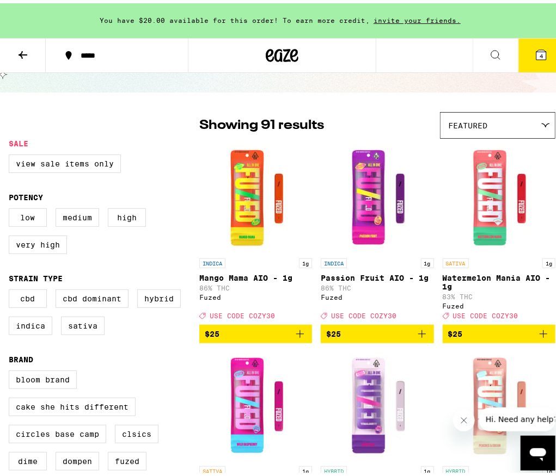
scroll to position [28, 0]
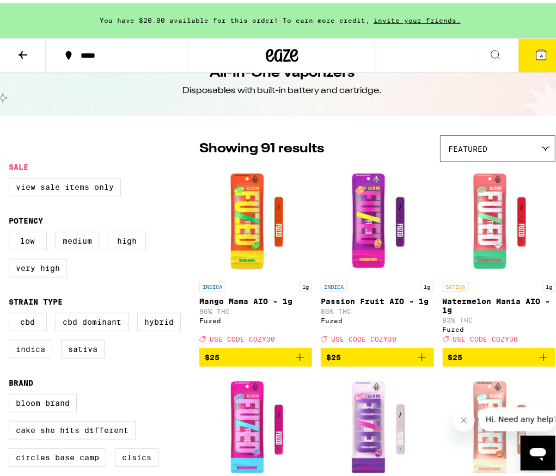
click at [27, 351] on label "Indica" at bounding box center [31, 346] width 44 height 19
click at [11, 312] on input "Indica" at bounding box center [11, 311] width 1 height 1
checkbox input "true"
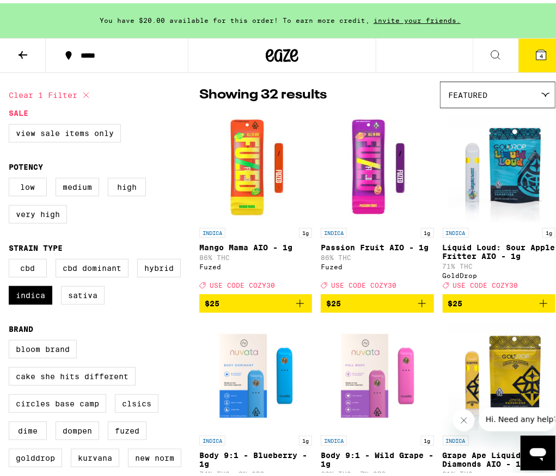
scroll to position [137, 0]
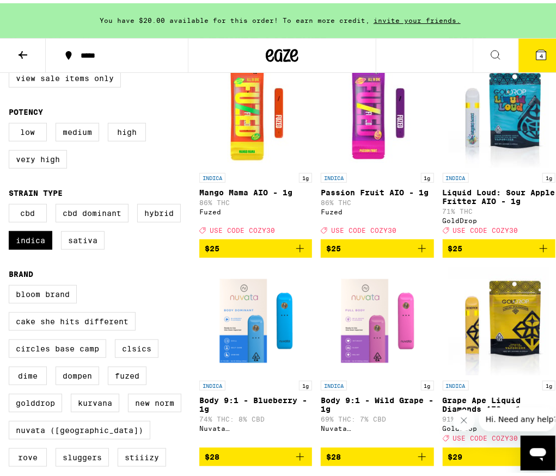
click at [393, 114] on img "Open page for Passion Fruit AIO - 1g from Fuzed" at bounding box center [377, 110] width 109 height 109
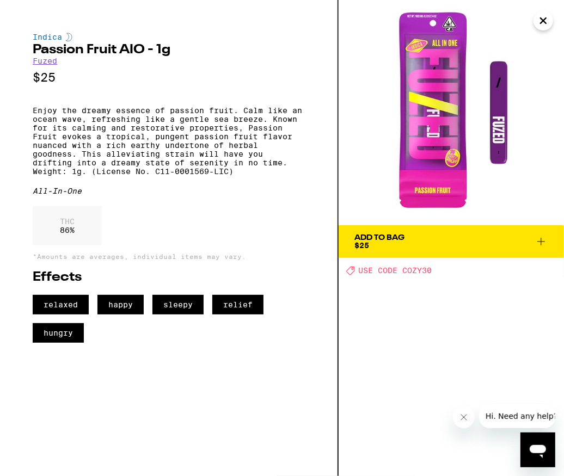
click at [551, 16] on button "Close" at bounding box center [544, 21] width 20 height 20
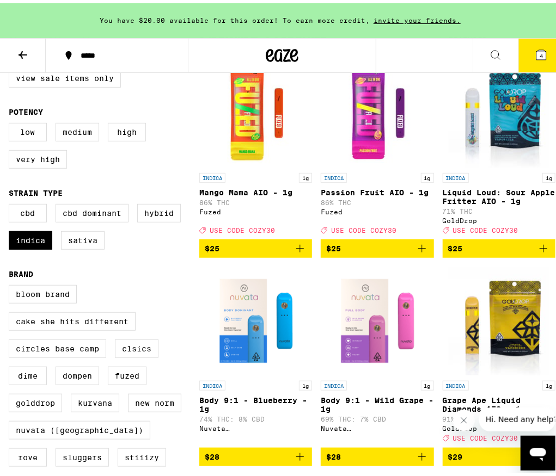
click at [506, 133] on img "Open page for Liquid Loud: Sour Apple Fritter AIO - 1g from GoldDrop" at bounding box center [499, 110] width 101 height 109
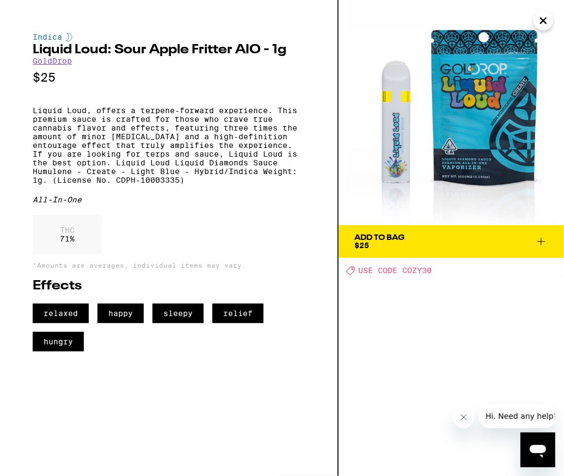
click at [549, 21] on icon "Close" at bounding box center [543, 21] width 13 height 16
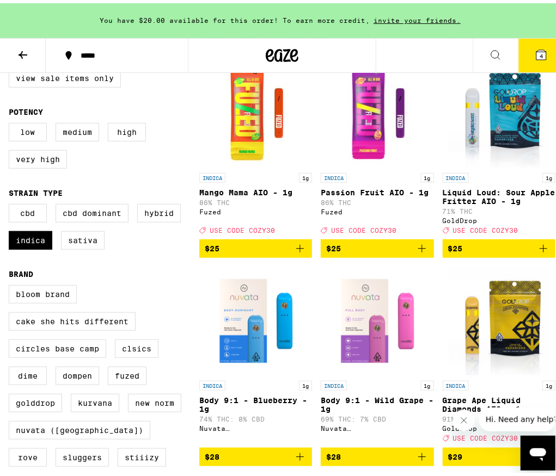
click at [277, 350] on img "Open page for Body 9:1 - Blueberry - 1g from Nuvata (CA)" at bounding box center [255, 318] width 109 height 109
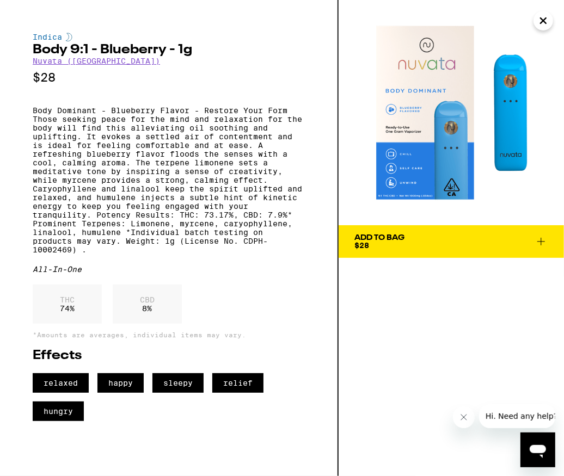
click at [548, 21] on icon "Close" at bounding box center [543, 21] width 13 height 16
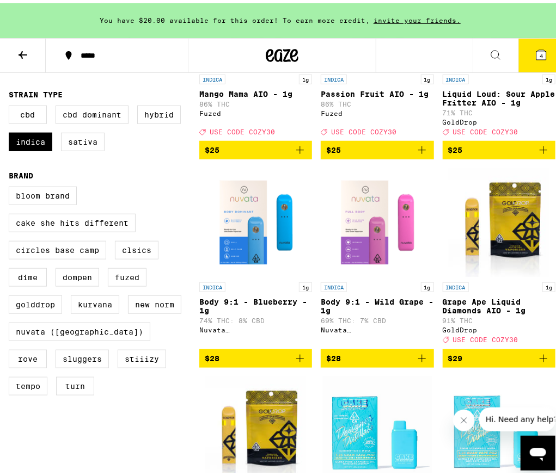
scroll to position [300, 0]
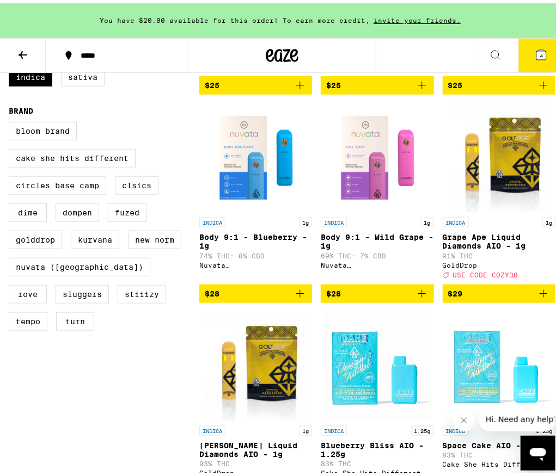
click at [385, 178] on img "Open page for Body 9:1 - Wild Grape - 1g from Nuvata (CA)" at bounding box center [377, 154] width 109 height 109
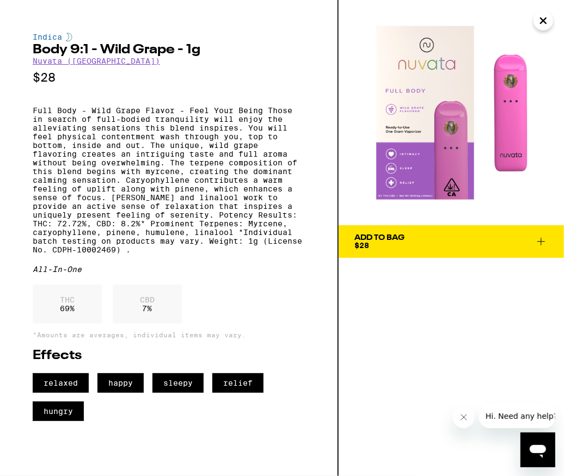
click at [546, 20] on icon "Close" at bounding box center [543, 21] width 13 height 16
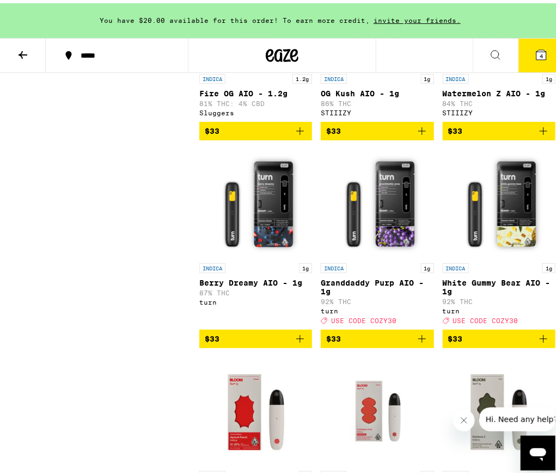
scroll to position [1607, 0]
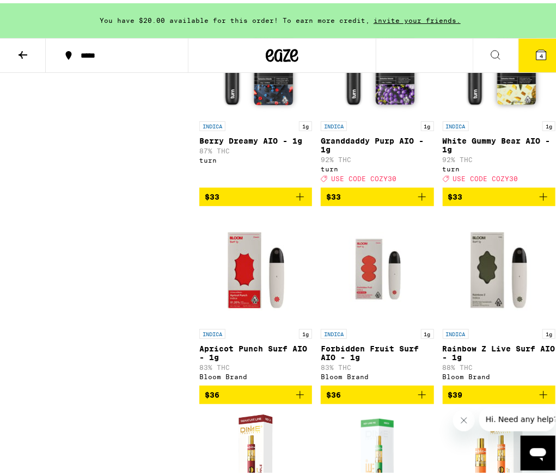
click at [378, 321] on img "Open page for Forbidden Fruit Surf AIO - 1g from Bloom Brand" at bounding box center [377, 266] width 109 height 109
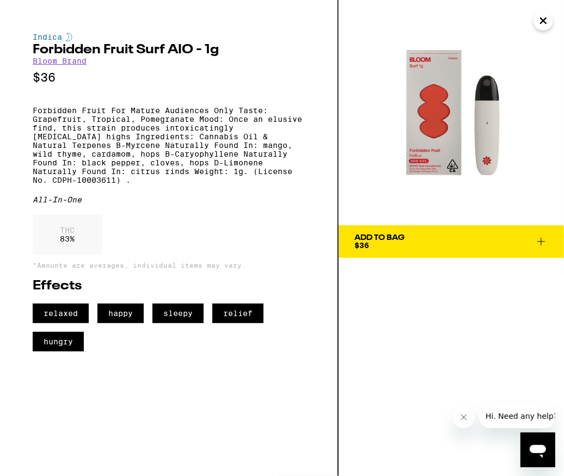
click at [546, 26] on icon "Close" at bounding box center [543, 21] width 13 height 16
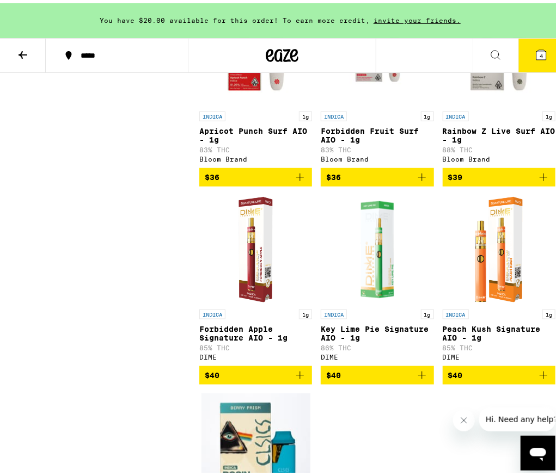
scroll to position [1988, 0]
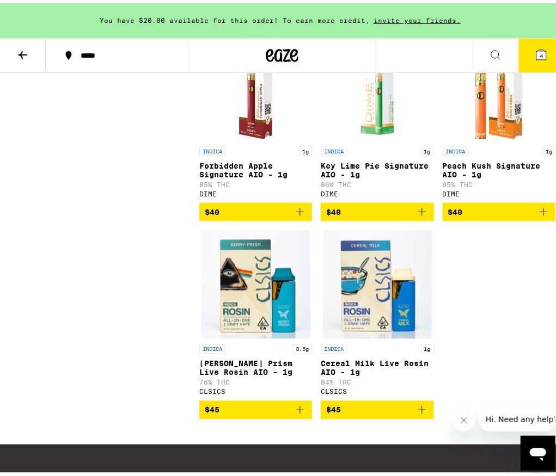
click at [377, 313] on img "Open page for Cereal Milk Live Rosin AIO - 1g from CLSICS" at bounding box center [377, 281] width 109 height 109
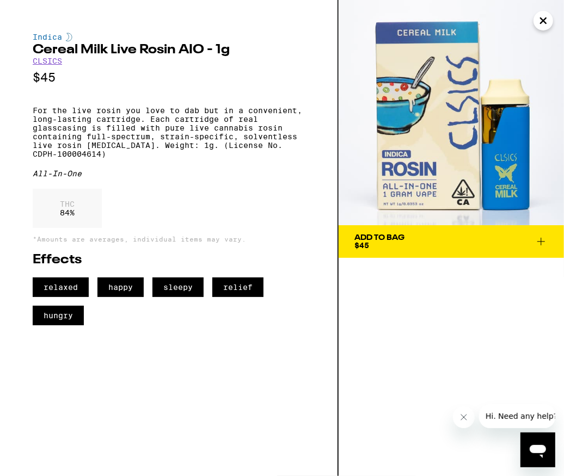
click at [535, 22] on button "Close" at bounding box center [544, 21] width 20 height 20
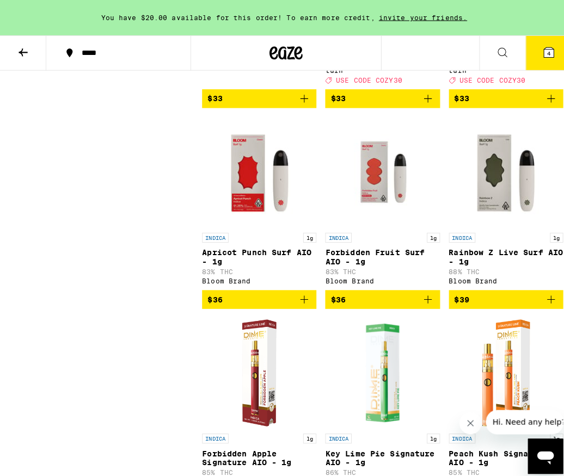
scroll to position [1661, 0]
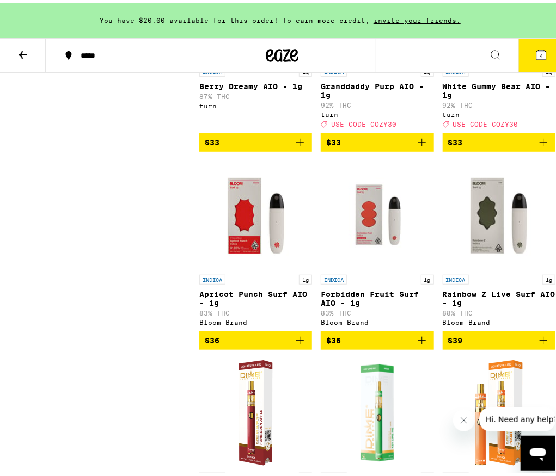
click at [397, 265] on img "Open page for Forbidden Fruit Surf AIO - 1g from Bloom Brand" at bounding box center [377, 211] width 109 height 109
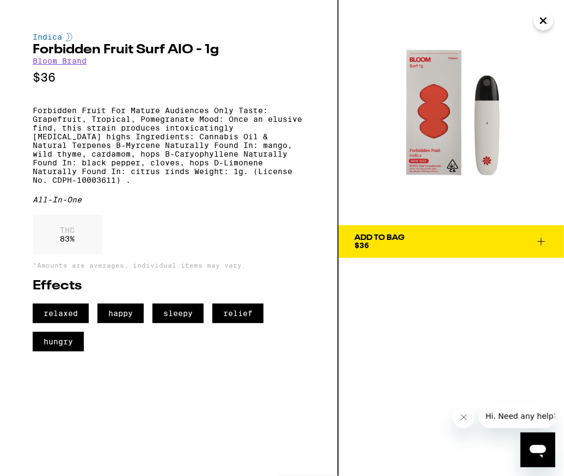
click at [52, 38] on div "Indica" at bounding box center [169, 37] width 272 height 9
